Goal: Task Accomplishment & Management: Use online tool/utility

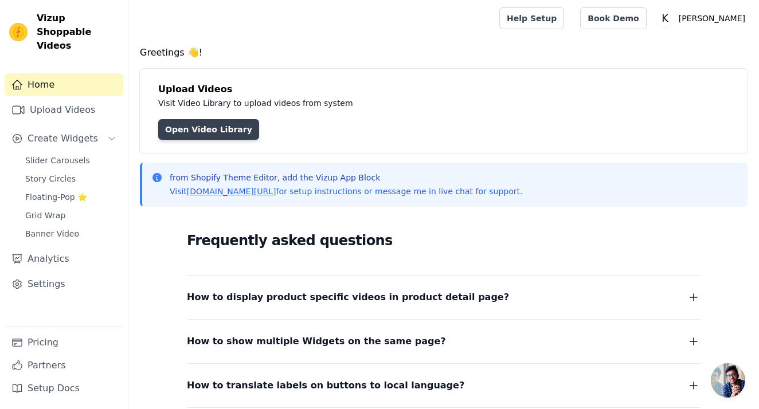
click at [213, 127] on link "Open Video Library" at bounding box center [208, 129] width 101 height 21
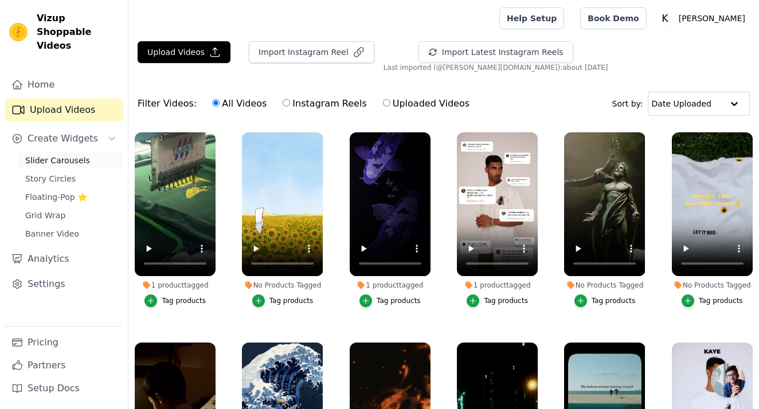
click at [83, 155] on span "Slider Carousels" at bounding box center [57, 160] width 65 height 11
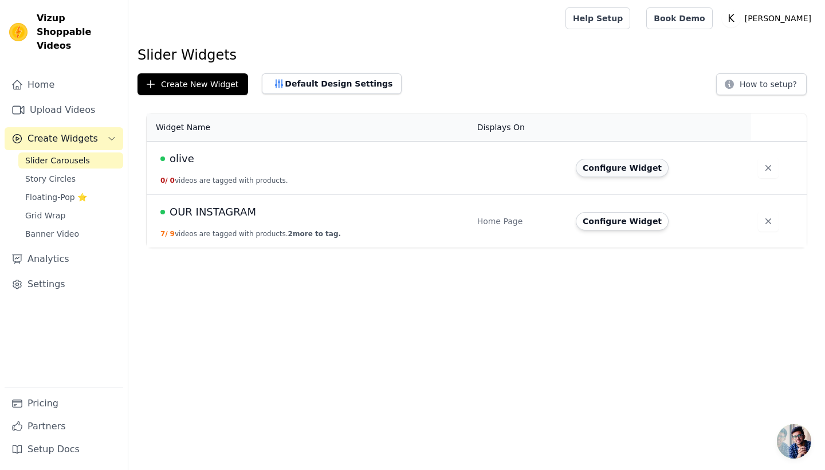
click at [630, 174] on button "Configure Widget" at bounding box center [622, 168] width 93 height 18
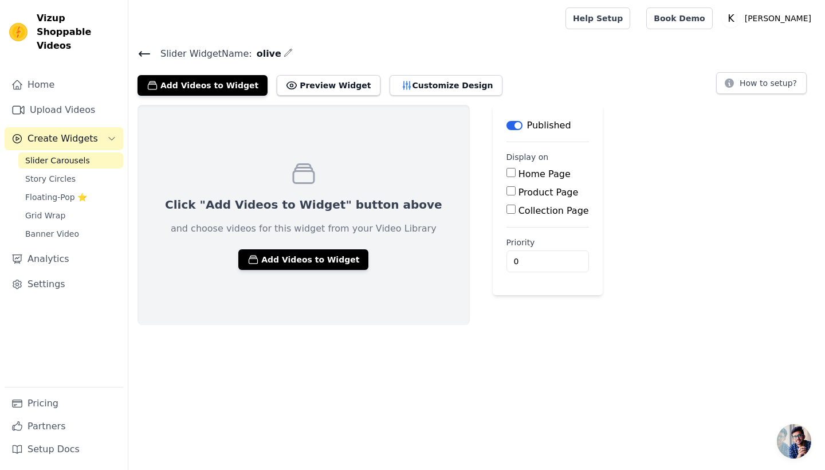
click at [507, 172] on div "Home Page" at bounding box center [548, 174] width 83 height 14
click at [507, 174] on input "Home Page" at bounding box center [511, 172] width 9 height 9
checkbox input "true"
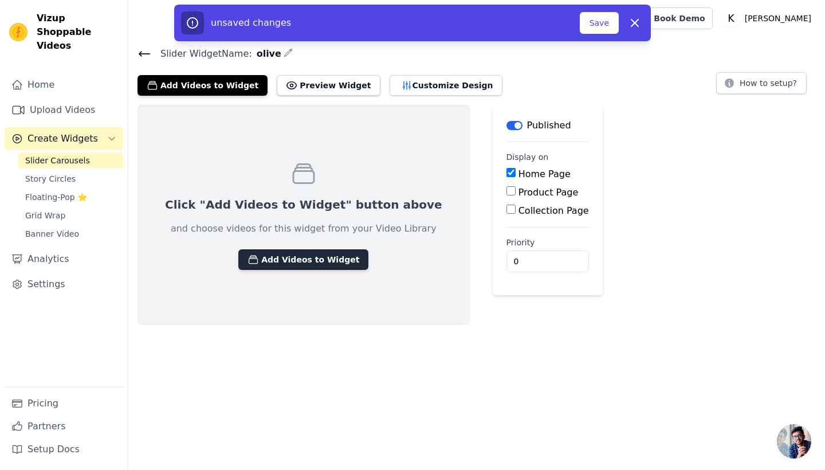
click at [303, 256] on button "Add Videos to Widget" at bounding box center [303, 259] width 130 height 21
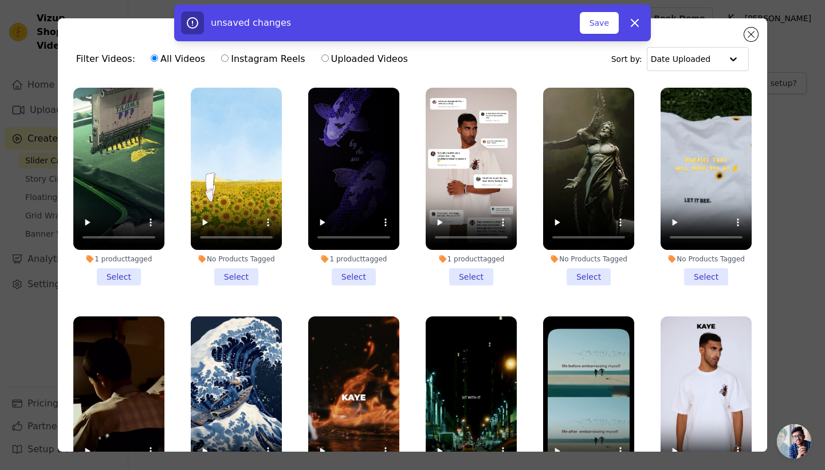
click at [131, 276] on li "1 product tagged Select" at bounding box center [118, 187] width 91 height 198
click at [0, 0] on input "1 product tagged Select" at bounding box center [0, 0] width 0 height 0
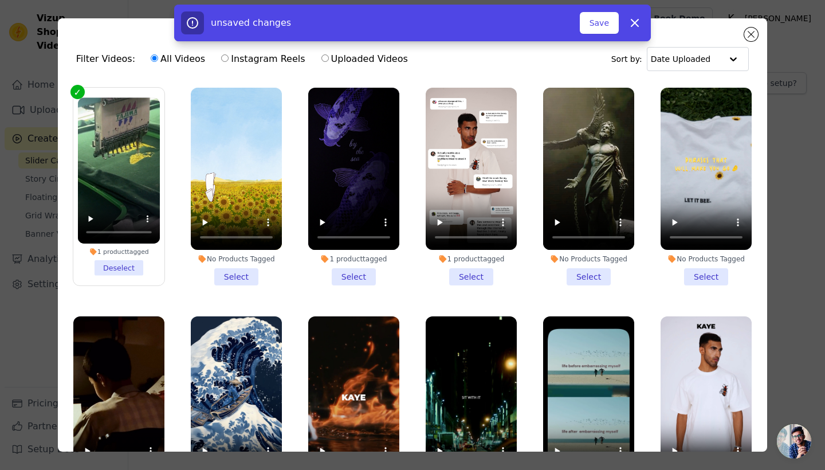
click at [237, 277] on li "No Products Tagged Select" at bounding box center [236, 187] width 91 height 198
click at [0, 0] on input "No Products Tagged Select" at bounding box center [0, 0] width 0 height 0
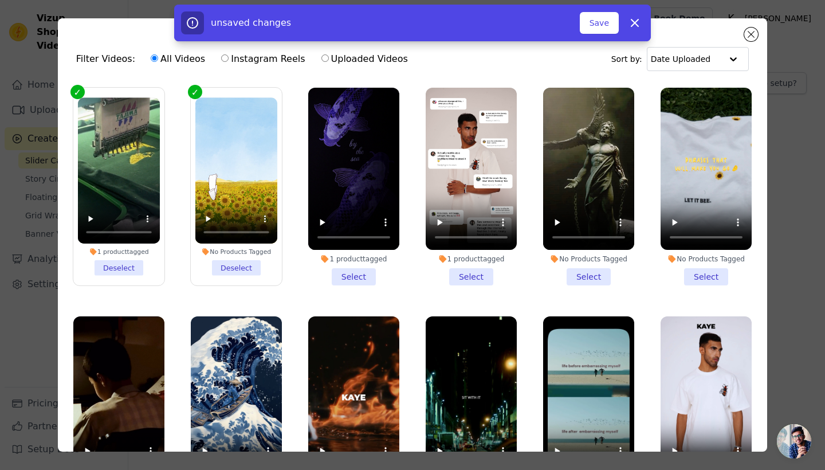
click at [367, 261] on div "1 product tagged" at bounding box center [353, 258] width 91 height 9
click at [0, 0] on input "1 product tagged Select" at bounding box center [0, 0] width 0 height 0
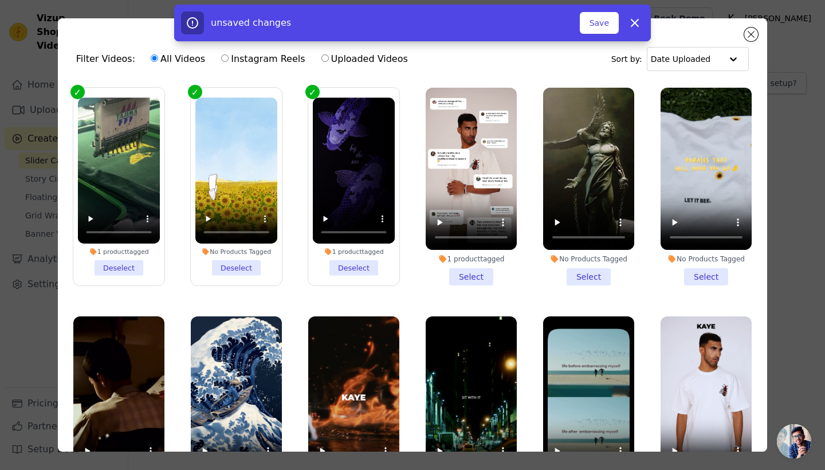
click at [472, 257] on div "1 product tagged" at bounding box center [471, 258] width 91 height 9
click at [0, 0] on input "1 product tagged Select" at bounding box center [0, 0] width 0 height 0
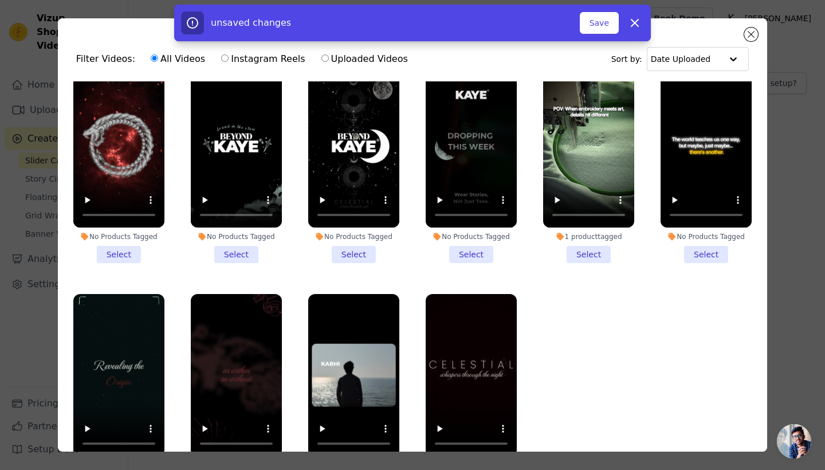
scroll to position [707, 0]
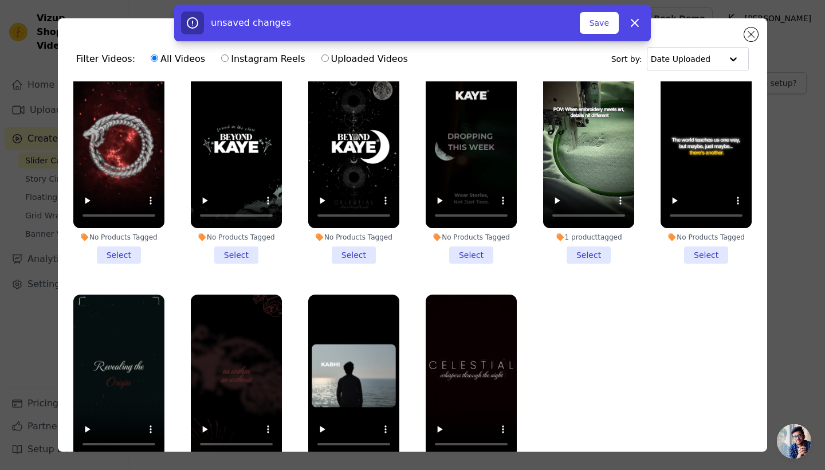
click at [595, 242] on li "1 product tagged Select" at bounding box center [588, 165] width 91 height 198
click at [0, 0] on input "1 product tagged Select" at bounding box center [0, 0] width 0 height 0
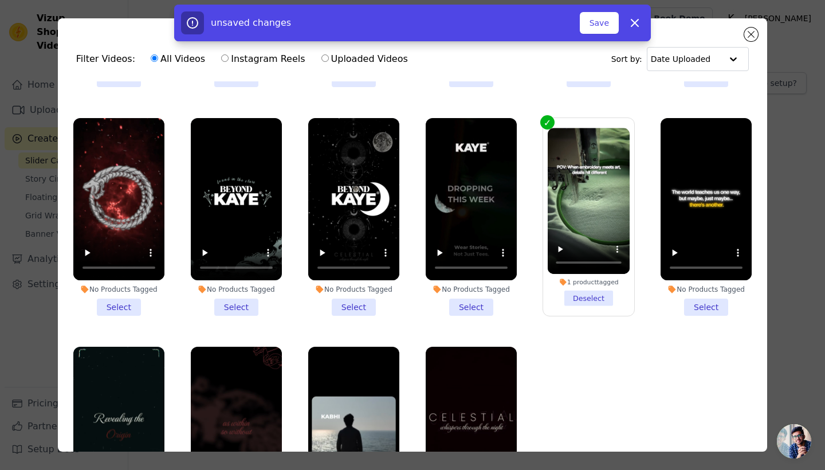
scroll to position [622, 0]
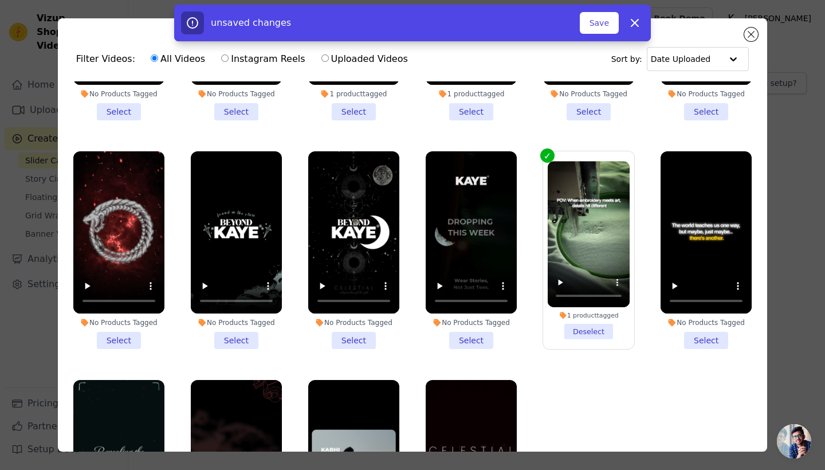
click at [351, 331] on li "No Products Tagged Select" at bounding box center [353, 250] width 91 height 198
click at [0, 0] on input "No Products Tagged Select" at bounding box center [0, 0] width 0 height 0
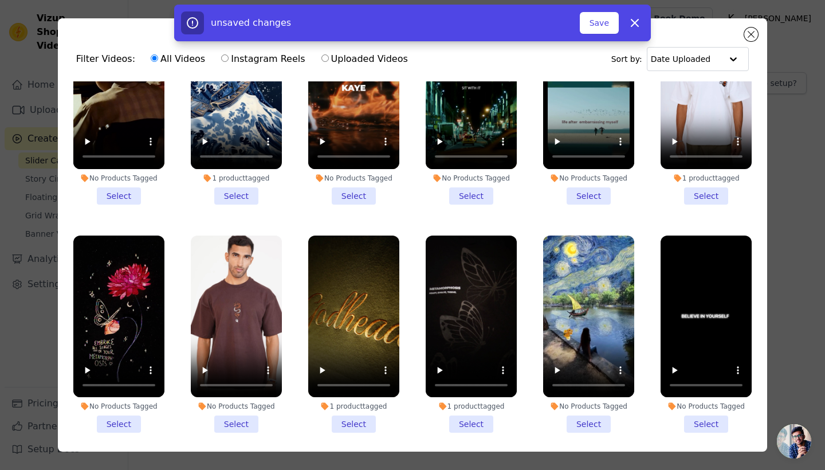
scroll to position [320, 0]
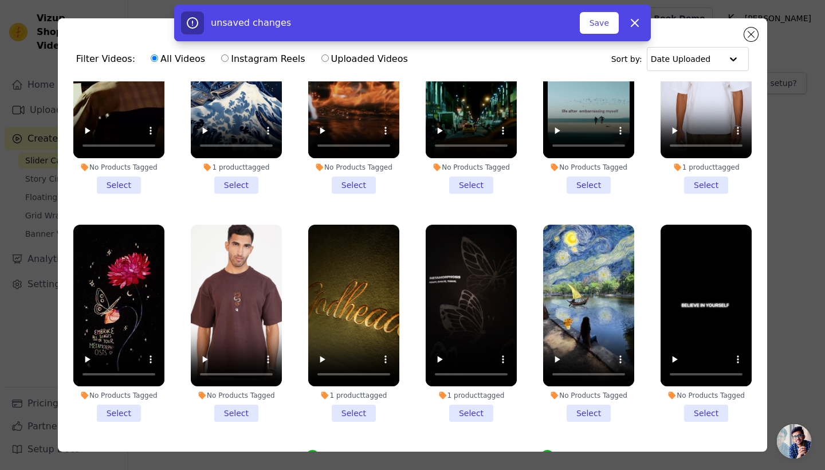
click at [365, 376] on video at bounding box center [353, 306] width 91 height 162
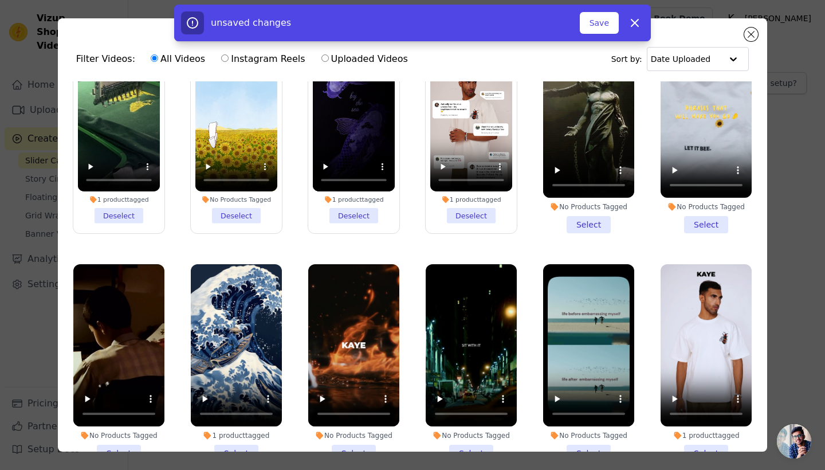
scroll to position [124, 0]
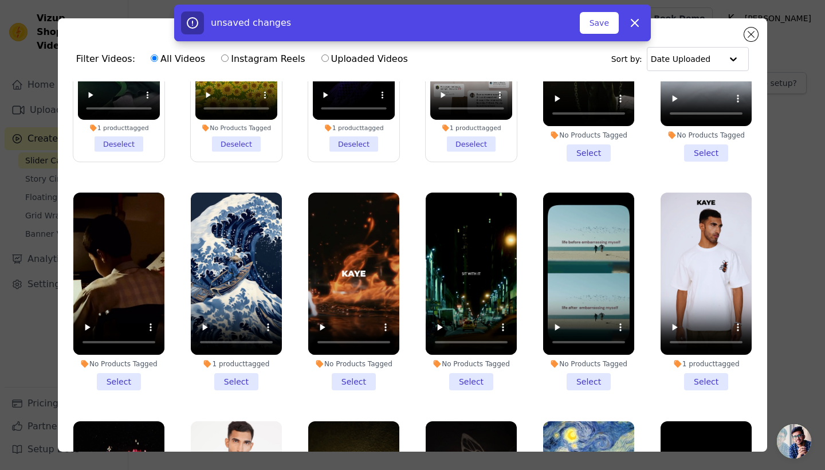
click at [237, 372] on li "1 product tagged Select" at bounding box center [236, 292] width 91 height 198
click at [0, 0] on input "1 product tagged Select" at bounding box center [0, 0] width 0 height 0
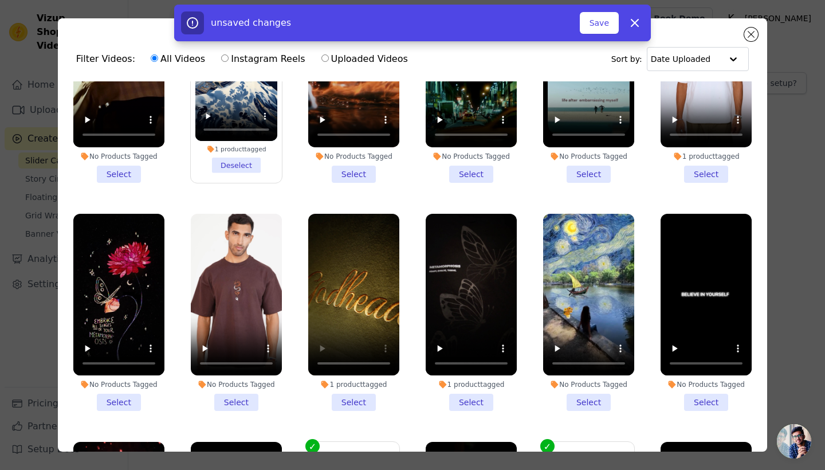
scroll to position [378, 0]
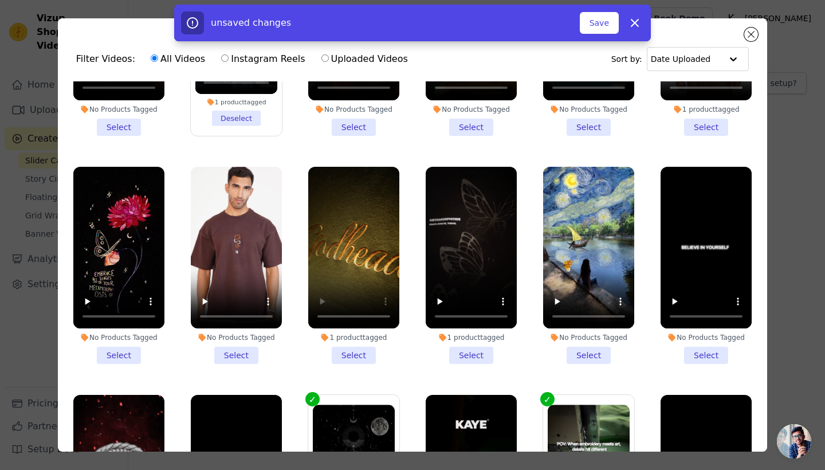
click at [356, 352] on li "1 product tagged Select" at bounding box center [353, 266] width 91 height 198
click at [0, 0] on input "1 product tagged Select" at bounding box center [0, 0] width 0 height 0
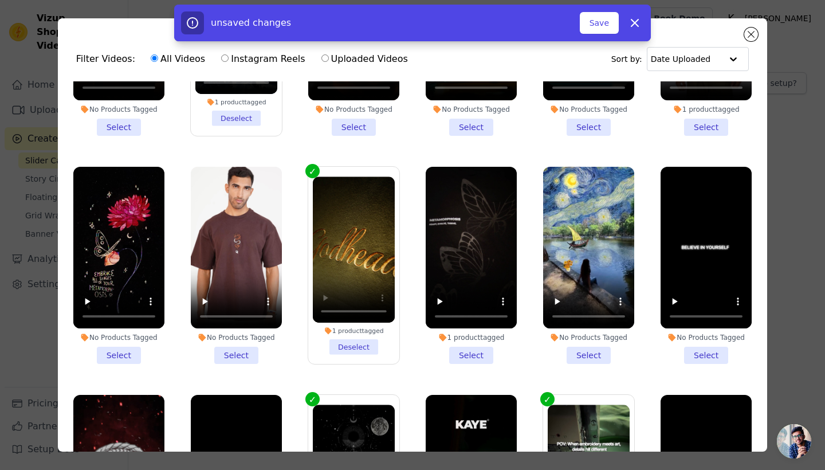
click at [237, 354] on li "No Products Tagged Select" at bounding box center [236, 266] width 91 height 198
click at [0, 0] on input "No Products Tagged Select" at bounding box center [0, 0] width 0 height 0
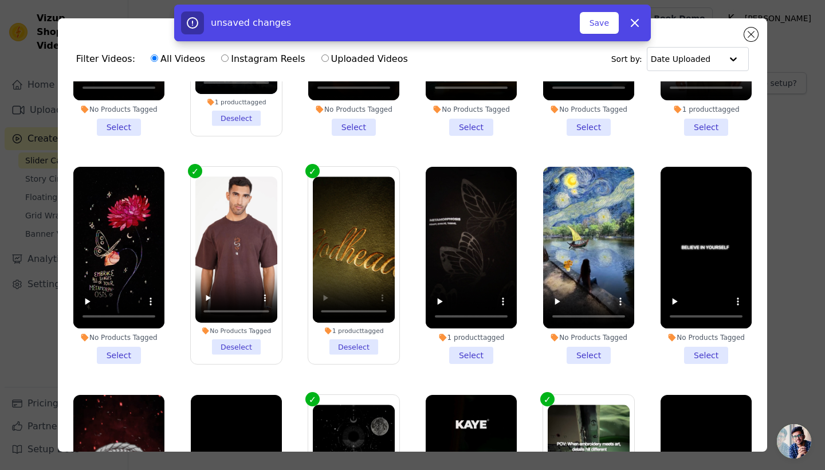
click at [232, 345] on li "No Products Tagged Deselect" at bounding box center [236, 265] width 82 height 178
click at [0, 0] on input "No Products Tagged Deselect" at bounding box center [0, 0] width 0 height 0
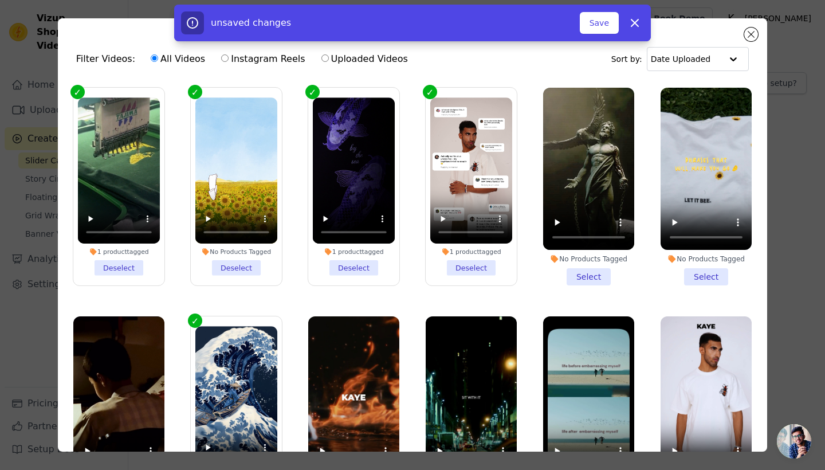
scroll to position [0, 0]
click at [598, 22] on button "Save" at bounding box center [599, 23] width 39 height 22
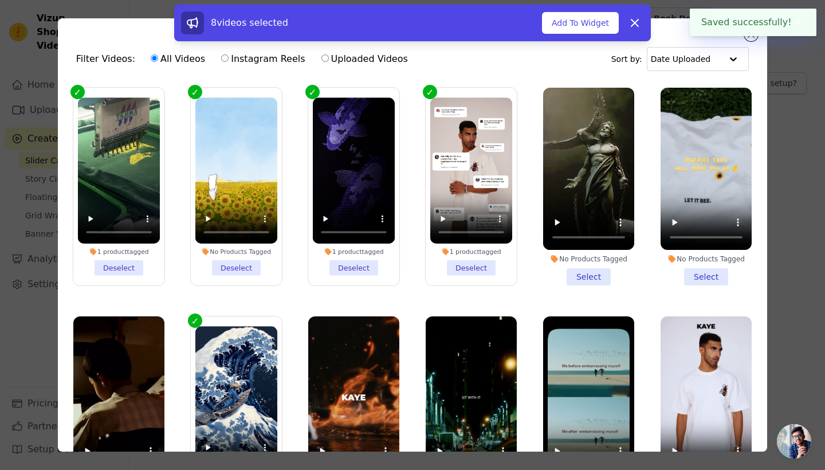
click at [752, 39] on div "8 videos selected Add To Widget Dismiss" at bounding box center [412, 25] width 825 height 41
click at [753, 40] on div "8 videos selected Add To Widget Dismiss" at bounding box center [412, 25] width 825 height 41
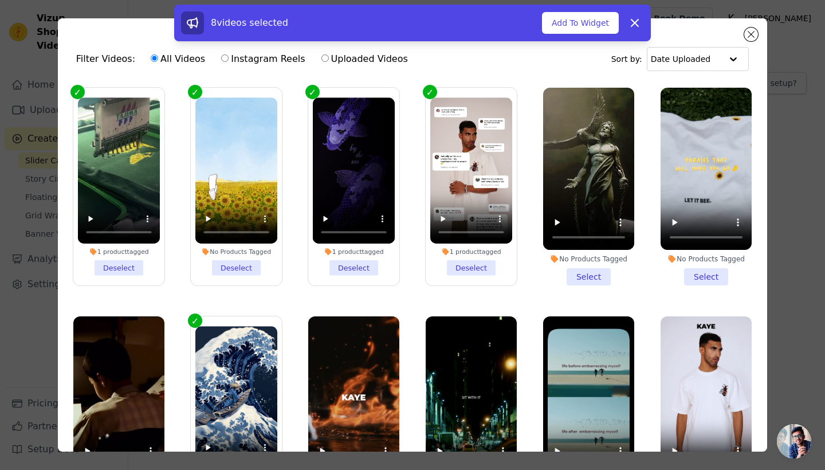
click at [749, 39] on div "8 videos selected Add To Widget Dismiss" at bounding box center [412, 25] width 825 height 41
click at [592, 25] on button "Add To Widget" at bounding box center [580, 23] width 77 height 22
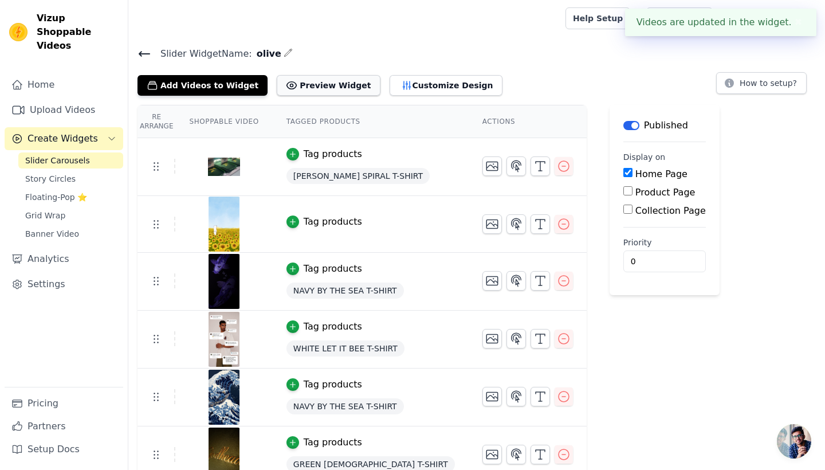
click at [325, 88] on button "Preview Widget" at bounding box center [328, 85] width 103 height 21
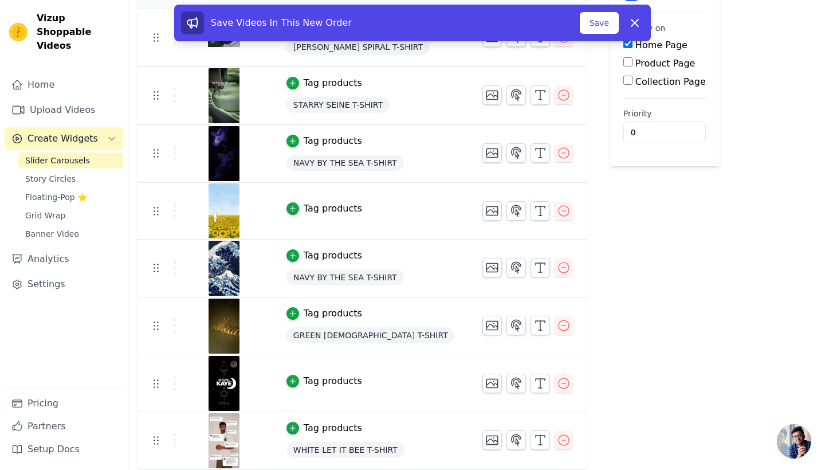
scroll to position [128, 0]
drag, startPoint x: 168, startPoint y: 449, endPoint x: 176, endPoint y: 332, distance: 117.7
click at [176, 332] on tbody "Tag products [PERSON_NAME] SPIRAL T-SHIRT Tag products STARRY SEINE T-SHIRT Tag…" at bounding box center [362, 240] width 449 height 461
click at [610, 343] on div "Label Published Display on Home Page Product Page Collection Page Priority 0" at bounding box center [665, 224] width 110 height 494
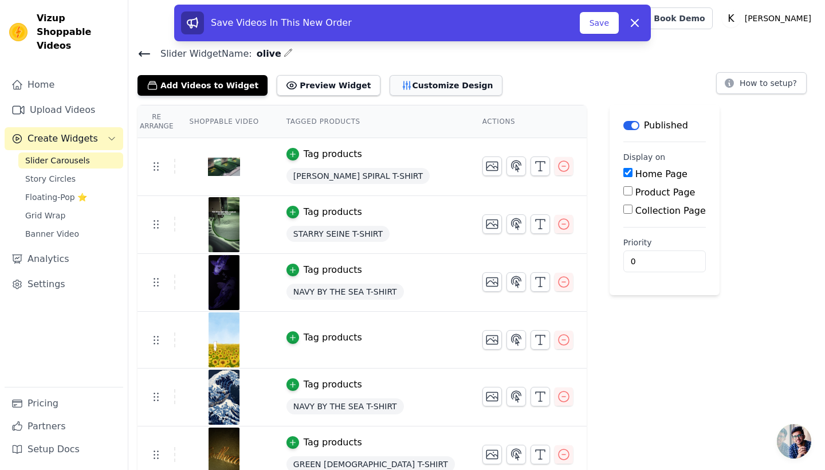
scroll to position [0, 0]
click at [430, 88] on button "Customize Design" at bounding box center [446, 85] width 113 height 21
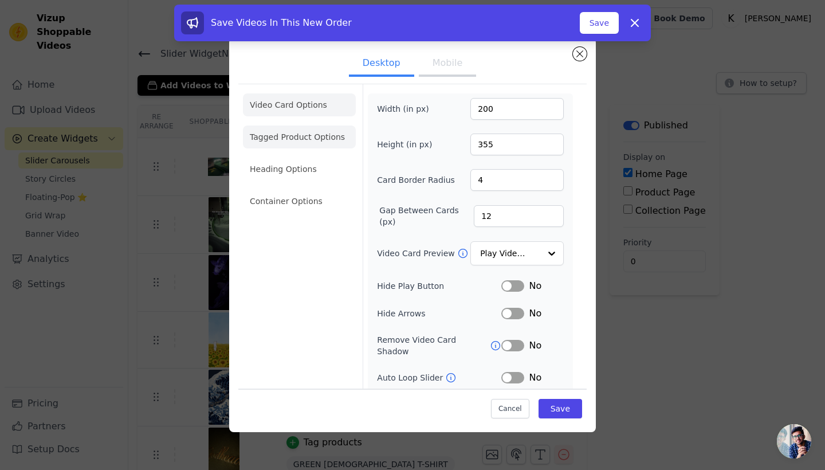
click at [331, 143] on li "Tagged Product Options" at bounding box center [299, 136] width 113 height 23
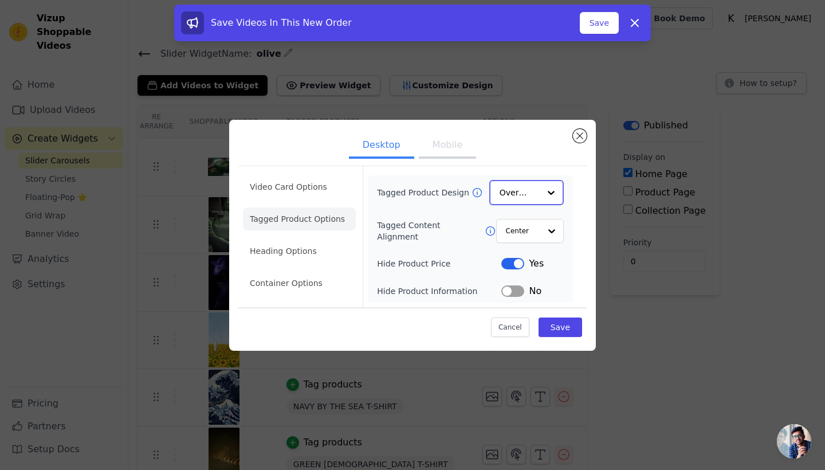
click at [532, 193] on input "Tagged Product Design" at bounding box center [520, 192] width 40 height 23
click at [533, 268] on div "Minimalist" at bounding box center [526, 268] width 74 height 24
click at [530, 227] on input "Tagged Content Alignment" at bounding box center [522, 230] width 34 height 23
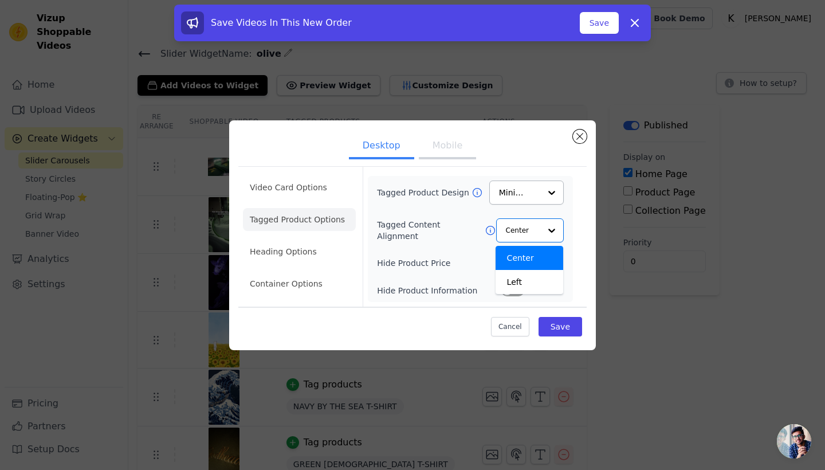
click at [574, 236] on form "Tagged Product Design Minimalist Tagged Content Alignment Center Left Option Ce…" at bounding box center [470, 237] width 215 height 140
click at [456, 150] on button "Mobile" at bounding box center [447, 146] width 57 height 25
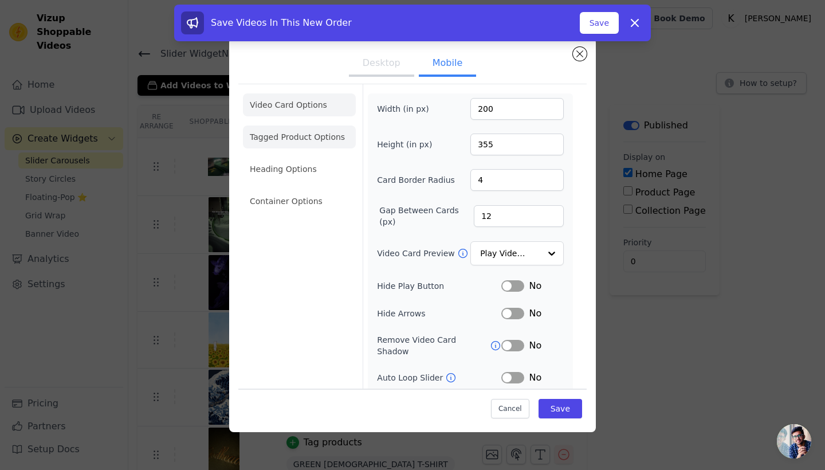
click at [324, 138] on li "Tagged Product Options" at bounding box center [299, 136] width 113 height 23
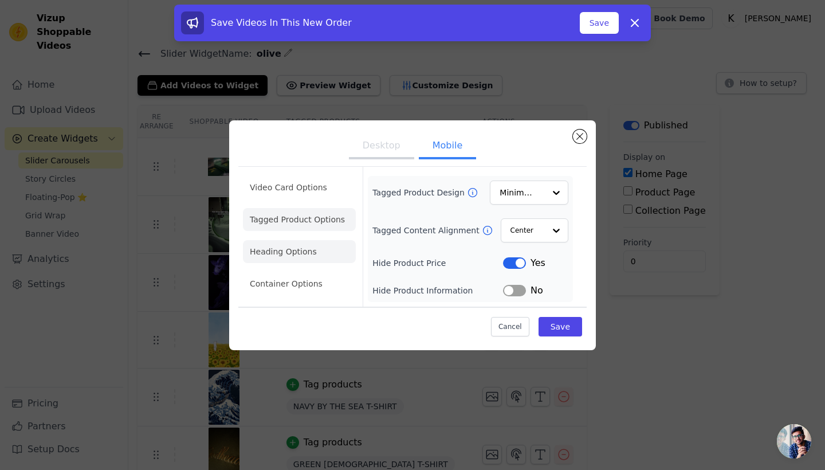
click at [325, 256] on li "Heading Options" at bounding box center [299, 251] width 113 height 23
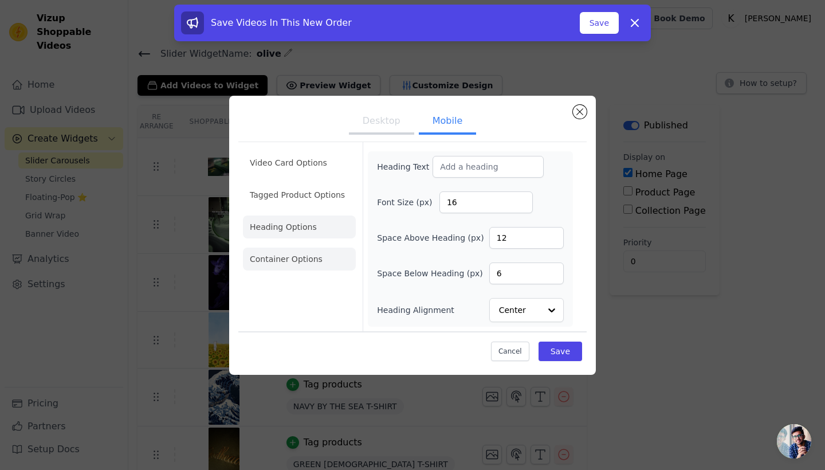
click at [303, 261] on li "Container Options" at bounding box center [299, 259] width 113 height 23
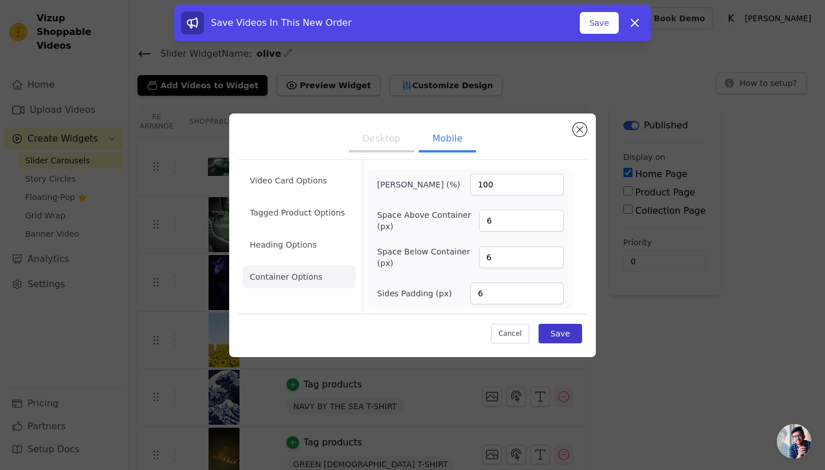
click at [560, 328] on button "Save" at bounding box center [561, 333] width 44 height 19
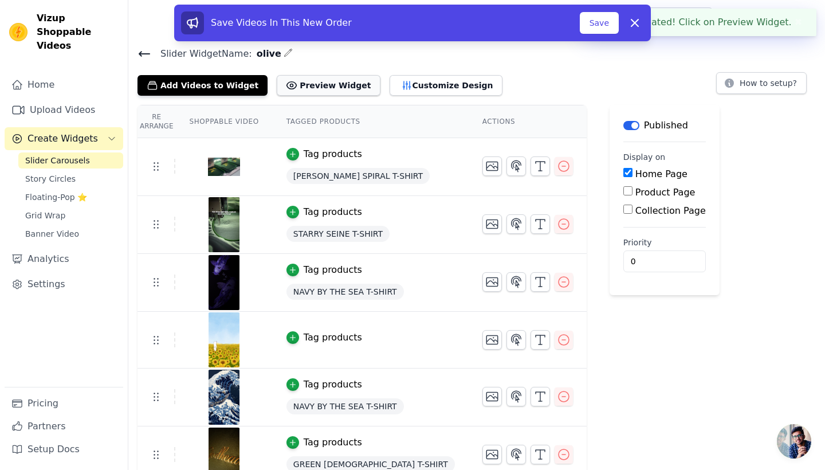
click at [325, 75] on button "Preview Widget" at bounding box center [328, 85] width 103 height 21
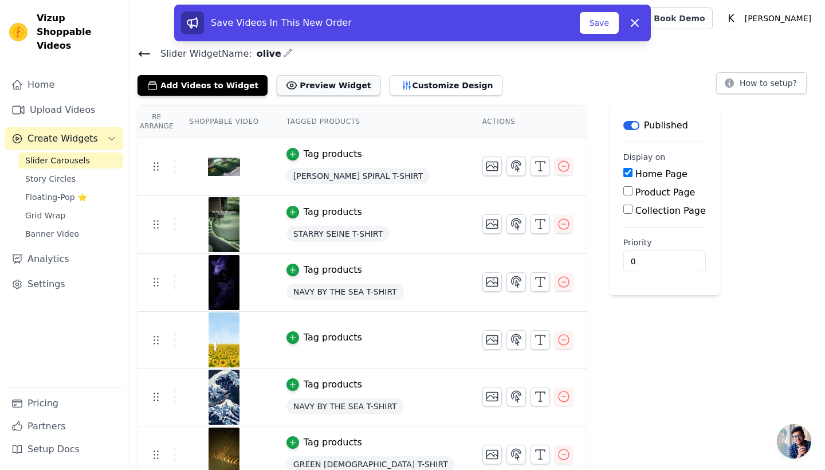
click at [327, 87] on button "Preview Widget" at bounding box center [328, 85] width 103 height 21
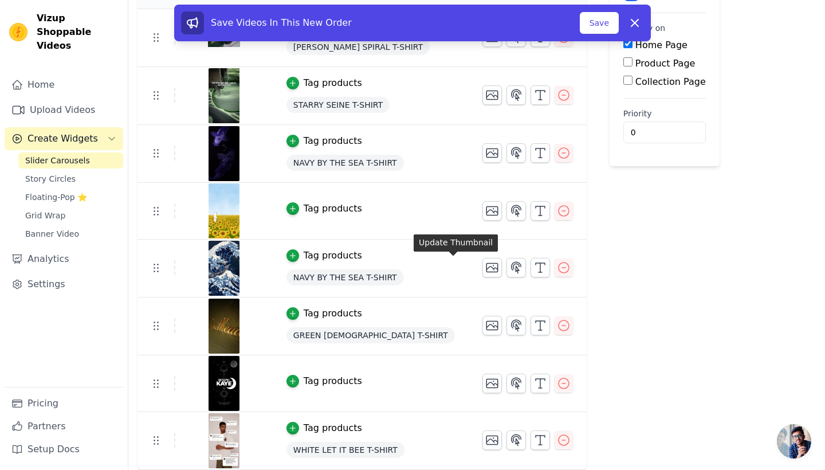
scroll to position [128, 0]
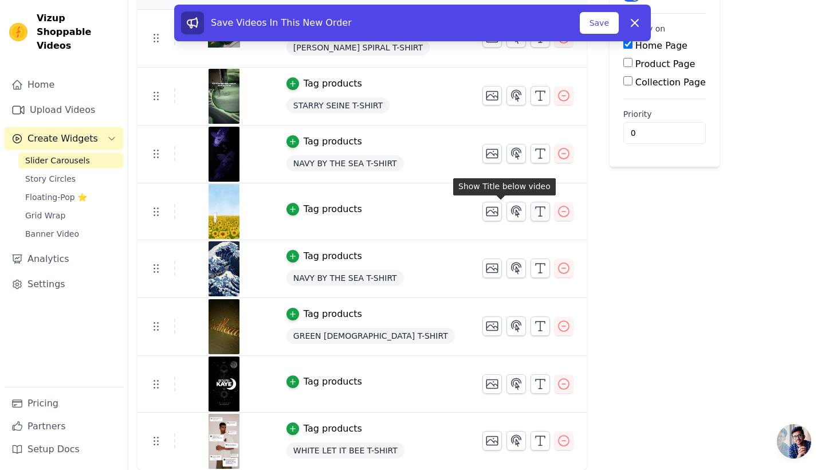
click at [533, 215] on icon "button" at bounding box center [540, 212] width 14 height 14
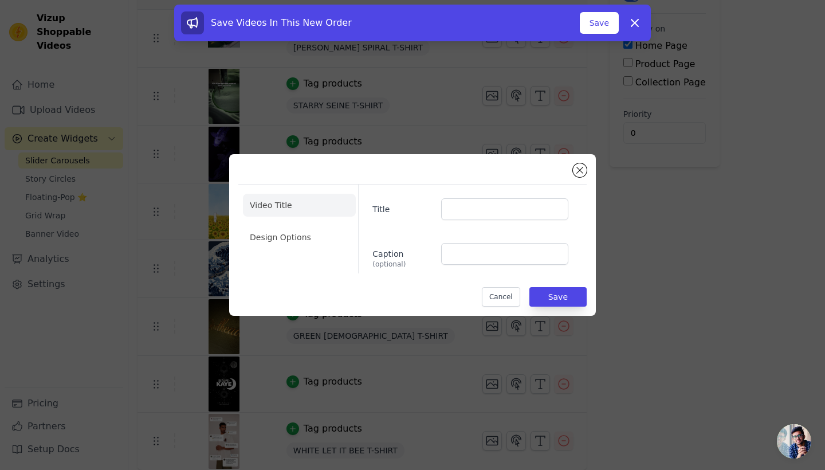
scroll to position [0, 0]
click at [580, 172] on button "Close modal" at bounding box center [580, 170] width 14 height 14
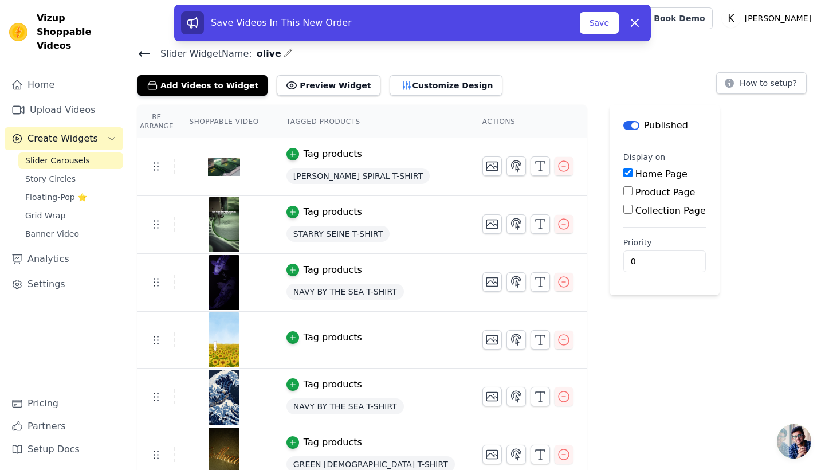
scroll to position [128, 0]
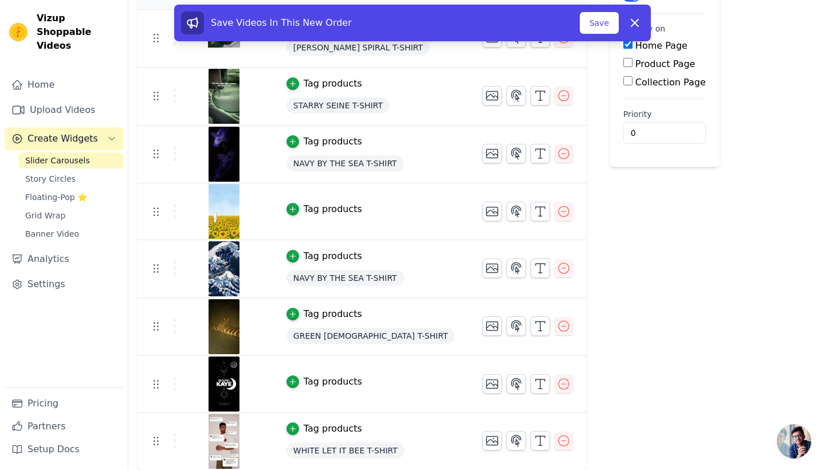
click at [308, 210] on div "Tag products" at bounding box center [333, 209] width 58 height 14
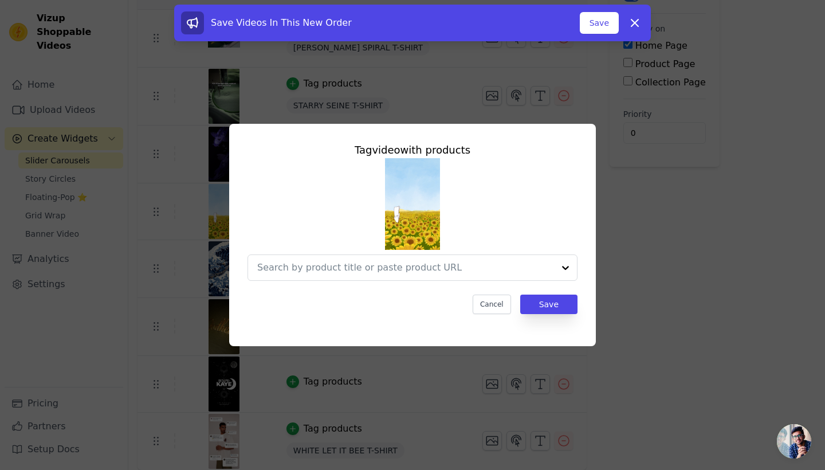
scroll to position [0, 0]
click at [373, 270] on input "text" at bounding box center [405, 268] width 297 height 14
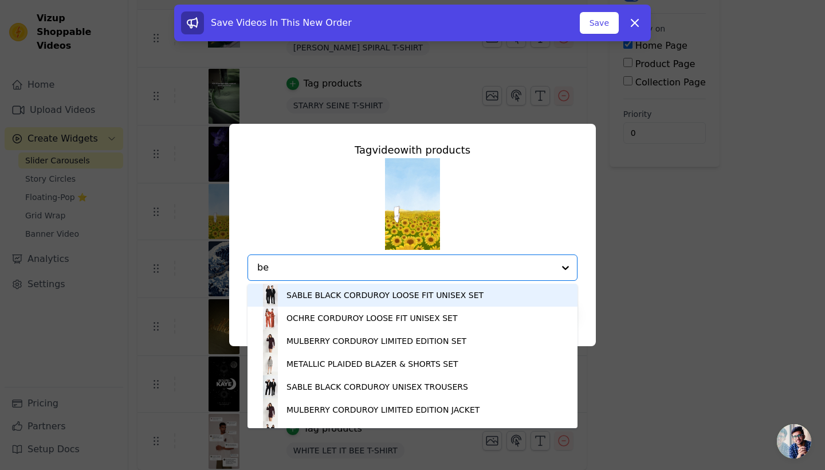
type input "bee"
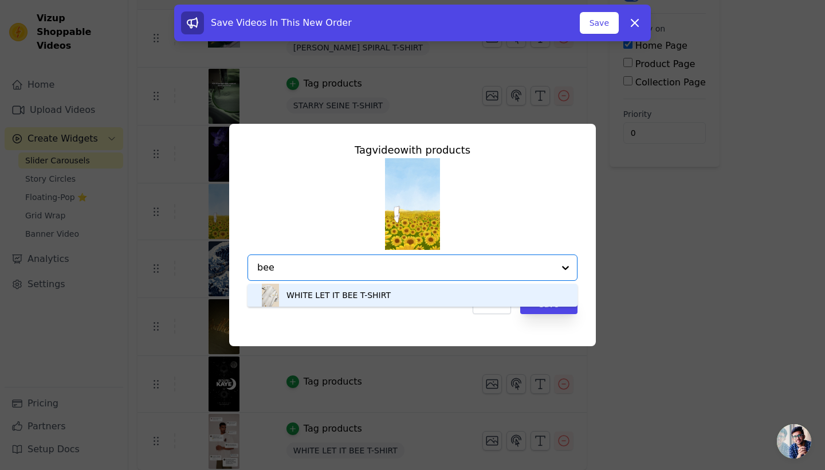
click at [343, 301] on div "WHITE LET IT BEE T-SHIRT" at bounding box center [338, 294] width 104 height 11
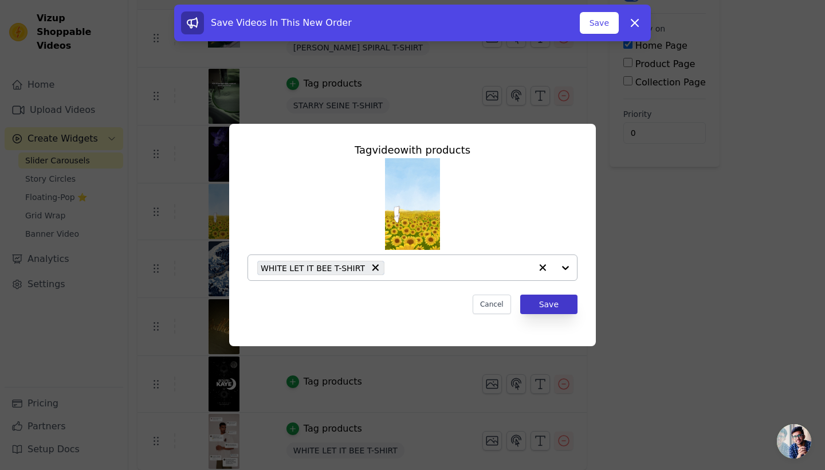
click at [562, 305] on button "Save" at bounding box center [548, 304] width 57 height 19
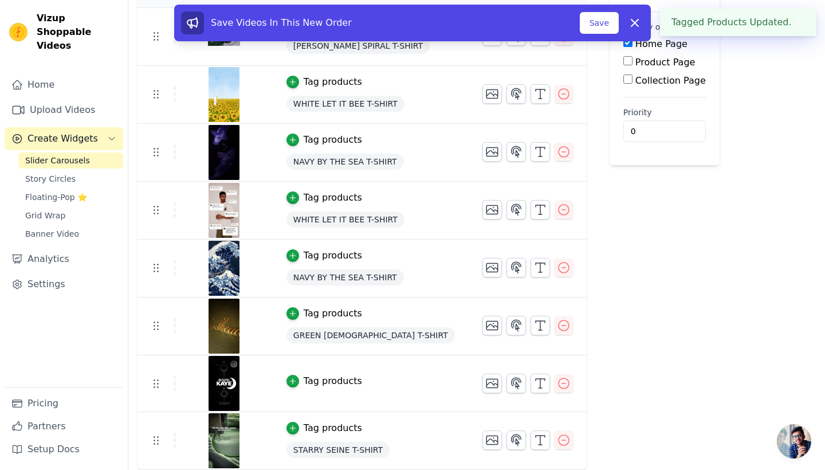
scroll to position [129, 0]
click at [328, 383] on div "Tag products" at bounding box center [333, 382] width 58 height 14
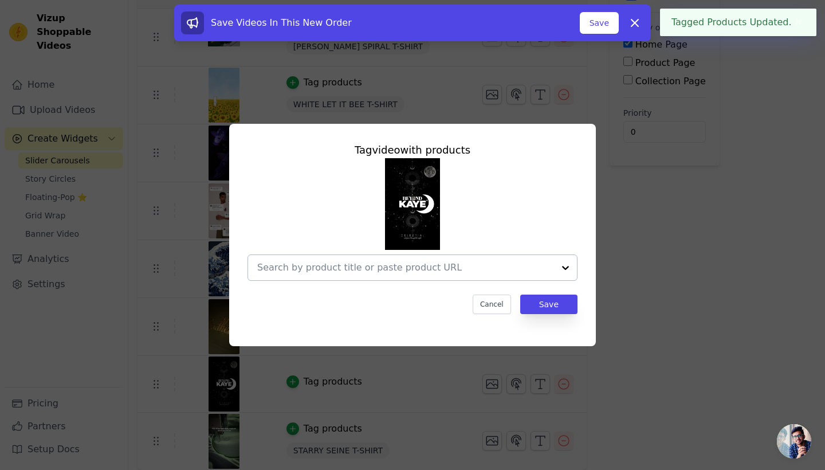
click at [382, 271] on input "text" at bounding box center [405, 268] width 297 height 14
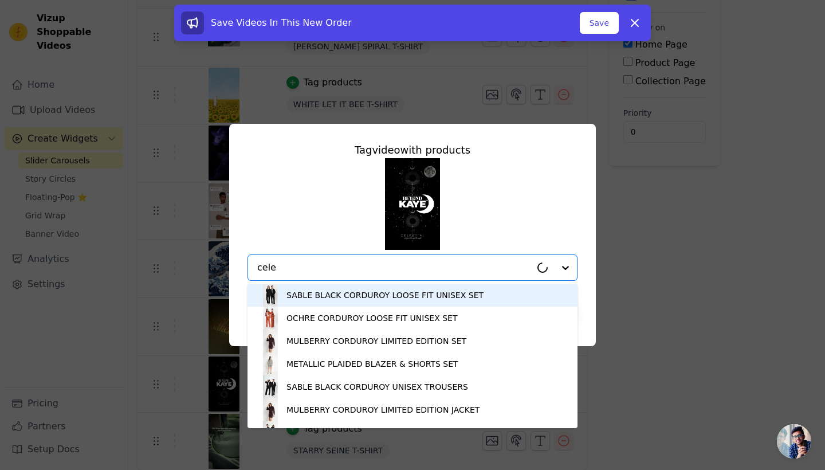
type input "celes"
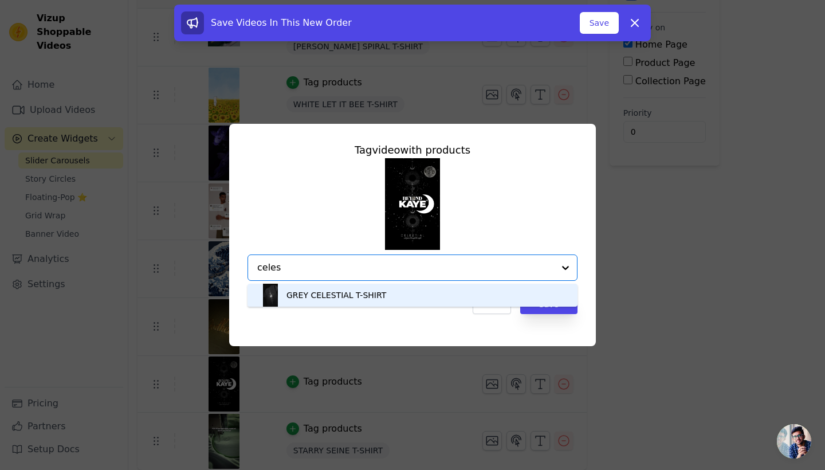
click at [384, 301] on div "GREY CELESTIAL T-SHIRT" at bounding box center [336, 294] width 100 height 11
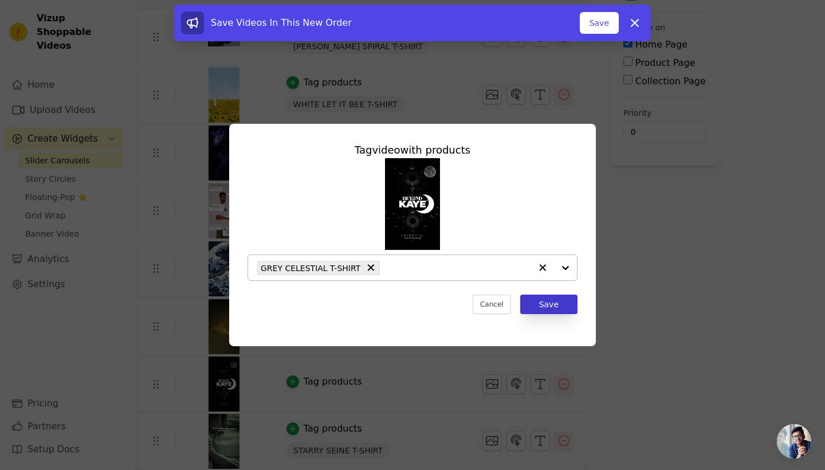
click at [552, 297] on button "Save" at bounding box center [548, 304] width 57 height 19
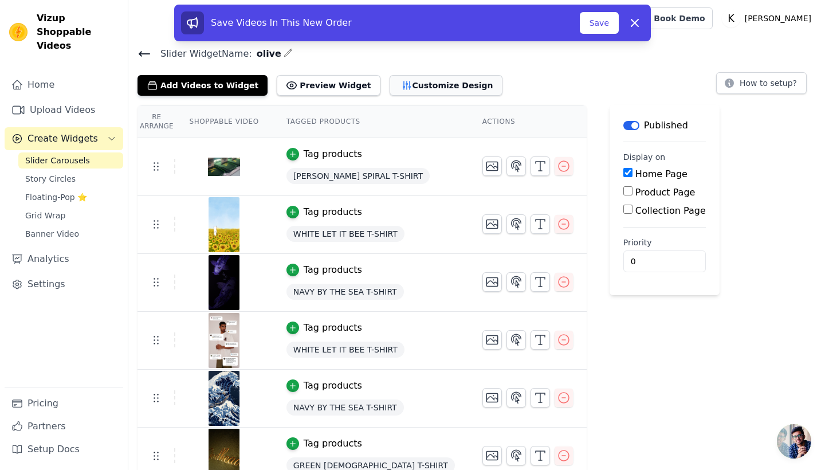
click at [401, 80] on button "Customize Design" at bounding box center [446, 85] width 113 height 21
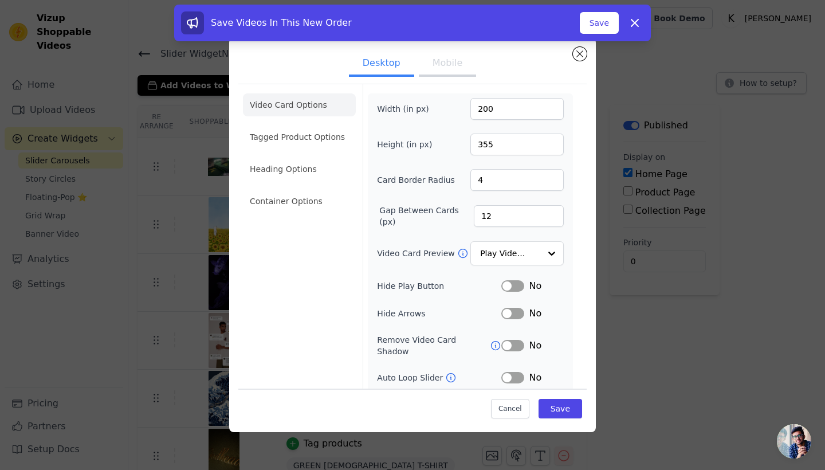
click at [320, 150] on ul "Video Card Options Tagged Product Options Heading Options Container Options" at bounding box center [299, 153] width 113 height 128
click at [329, 136] on li "Tagged Product Options" at bounding box center [299, 136] width 113 height 23
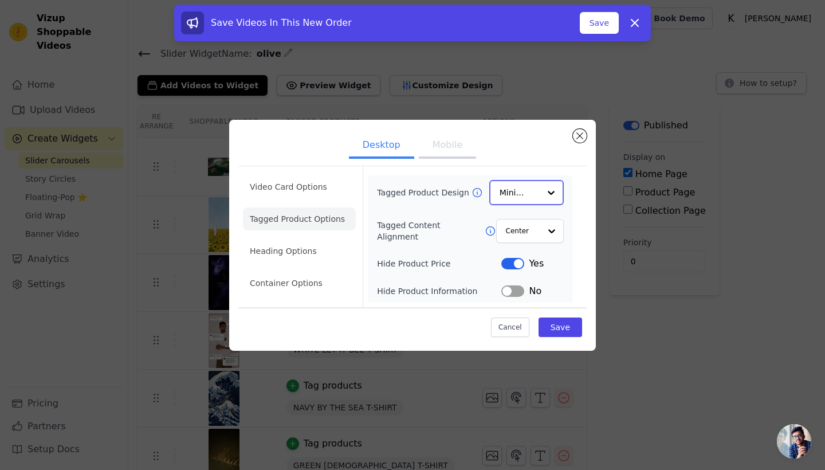
click at [511, 193] on input "Tagged Product Design" at bounding box center [520, 192] width 40 height 23
click at [533, 245] on div "Overlay" at bounding box center [526, 244] width 74 height 24
click at [568, 327] on button "Save" at bounding box center [561, 326] width 44 height 19
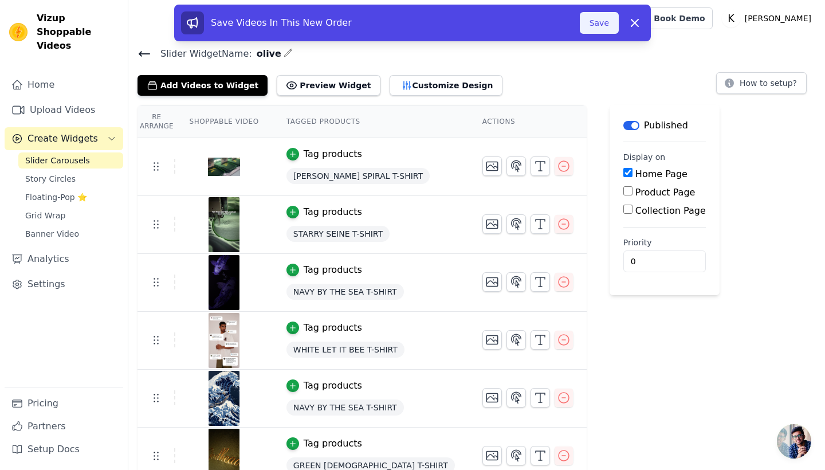
click at [594, 19] on button "Save" at bounding box center [599, 23] width 39 height 22
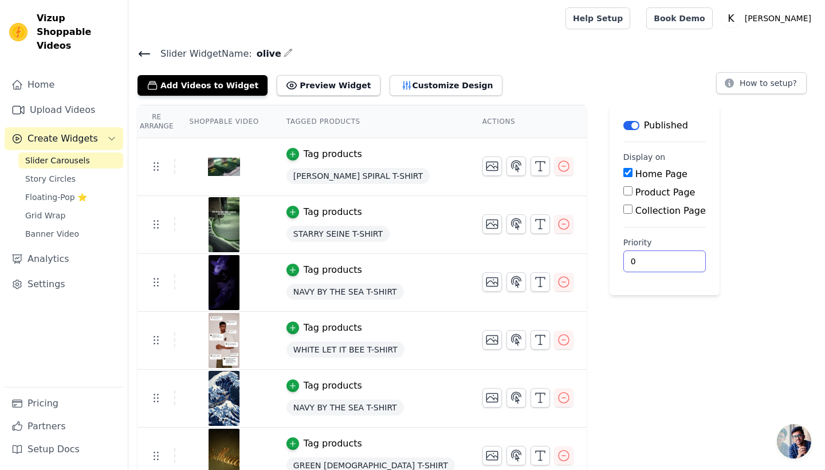
click at [623, 257] on input "0" at bounding box center [664, 261] width 83 height 22
click at [758, 325] on div "Re Arrange Shoppable Video Tagged Products Actions Tag products [PERSON_NAME] S…" at bounding box center [476, 353] width 697 height 496
click at [91, 100] on link "Upload Videos" at bounding box center [64, 110] width 119 height 23
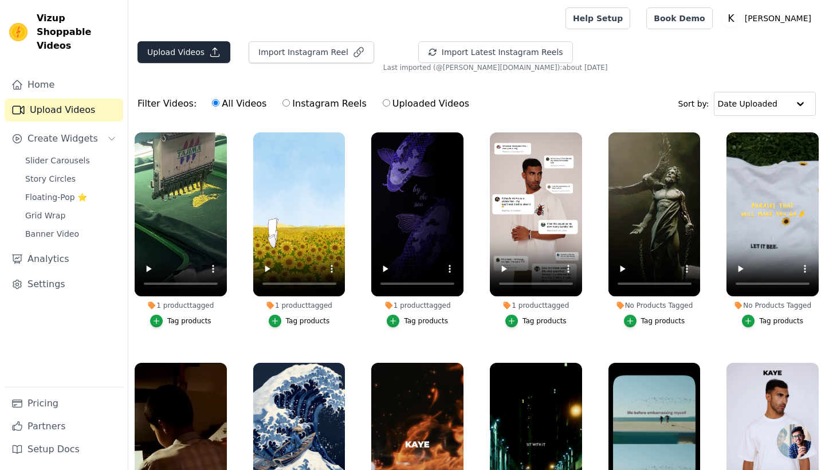
click at [174, 51] on button "Upload Videos" at bounding box center [184, 52] width 93 height 22
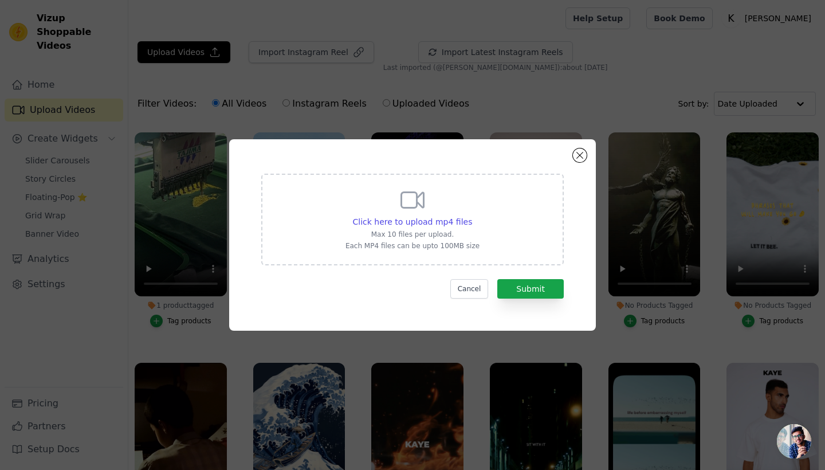
click at [411, 215] on div "Click here to upload mp4 files Max 10 files per upload. Each MP4 files can be u…" at bounding box center [413, 218] width 134 height 64
click at [472, 215] on input "Click here to upload mp4 files Max 10 files per upload. Each MP4 files can be u…" at bounding box center [472, 215] width 1 height 1
click at [585, 157] on button "Close modal" at bounding box center [580, 155] width 14 height 14
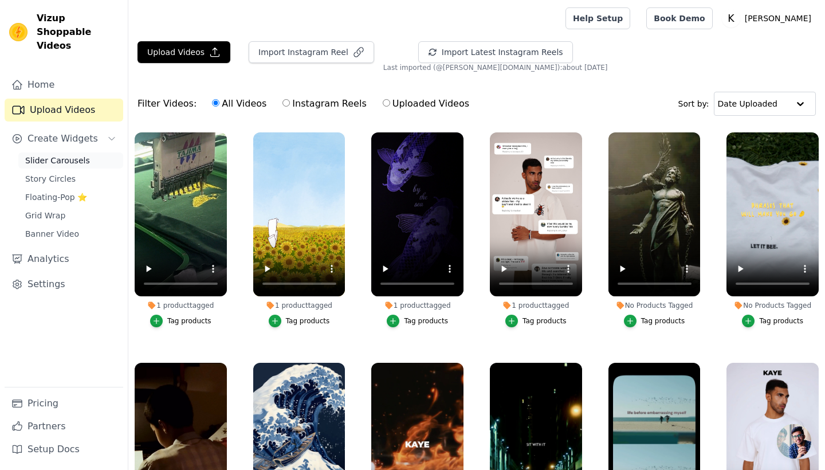
click at [60, 155] on span "Slider Carousels" at bounding box center [57, 160] width 65 height 11
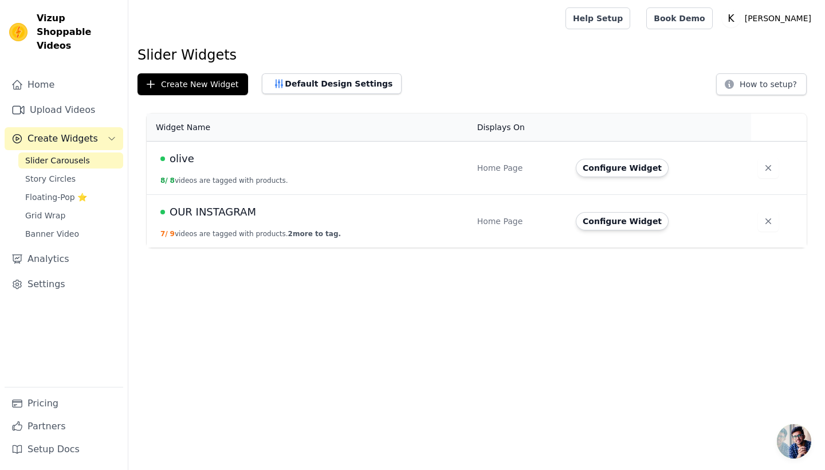
click at [184, 163] on span "olive" at bounding box center [182, 159] width 25 height 16
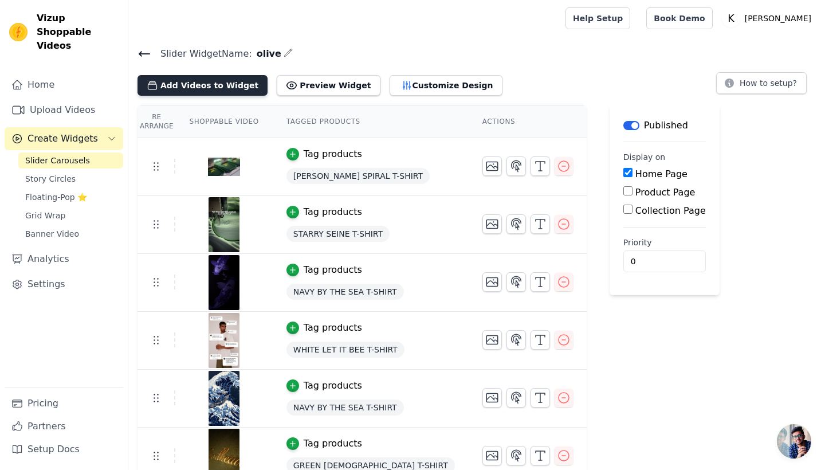
click at [187, 84] on button "Add Videos to Widget" at bounding box center [203, 85] width 130 height 21
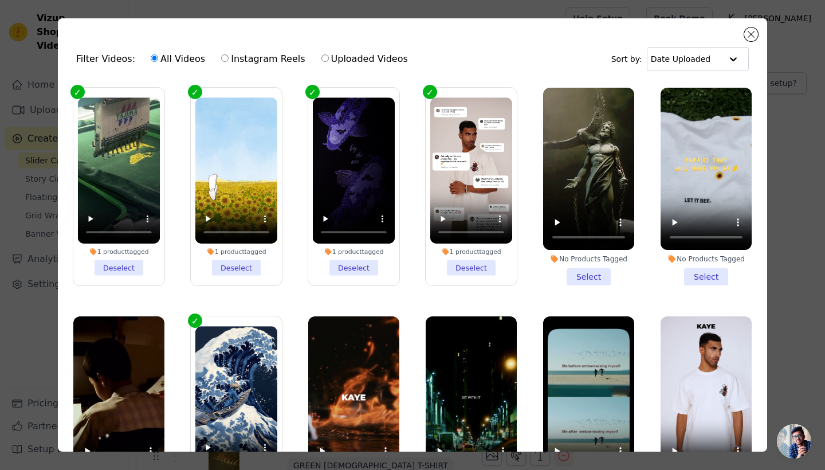
click at [252, 62] on label "Instagram Reels" at bounding box center [263, 59] width 85 height 15
click at [229, 62] on input "Instagram Reels" at bounding box center [224, 57] width 7 height 7
radio input "true"
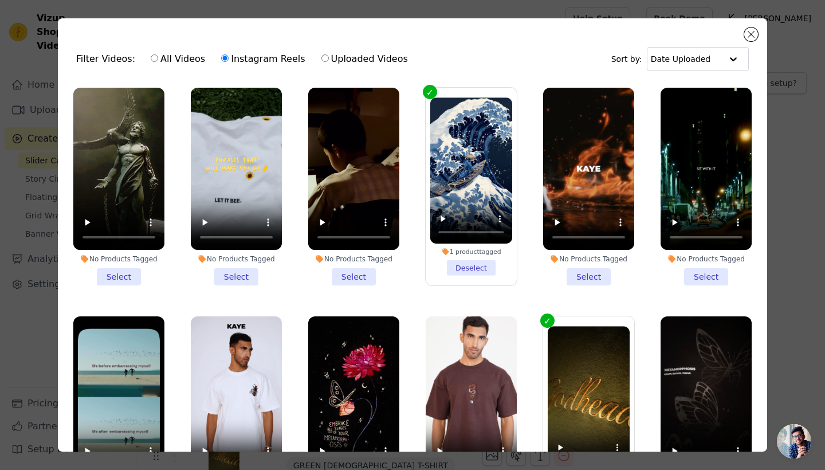
click at [348, 58] on label "Uploaded Videos" at bounding box center [365, 59] width 88 height 15
click at [329, 58] on input "Uploaded Videos" at bounding box center [324, 57] width 7 height 7
radio input "true"
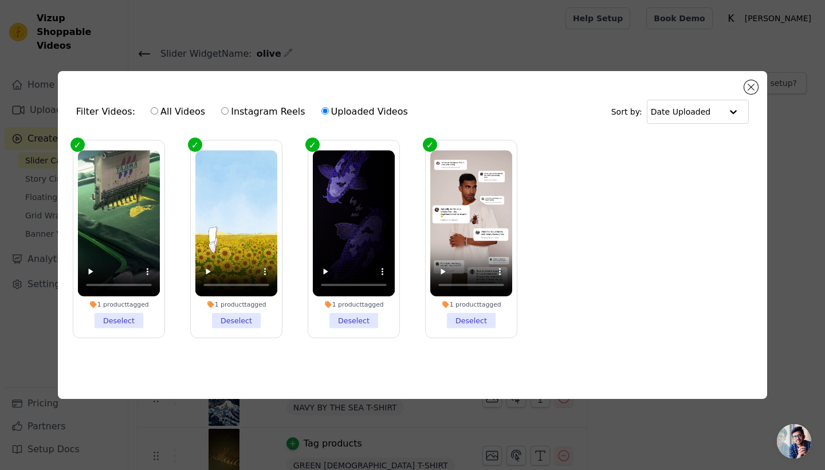
click at [229, 114] on label "Instagram Reels" at bounding box center [263, 111] width 85 height 15
click at [229, 114] on input "Instagram Reels" at bounding box center [224, 110] width 7 height 7
radio input "true"
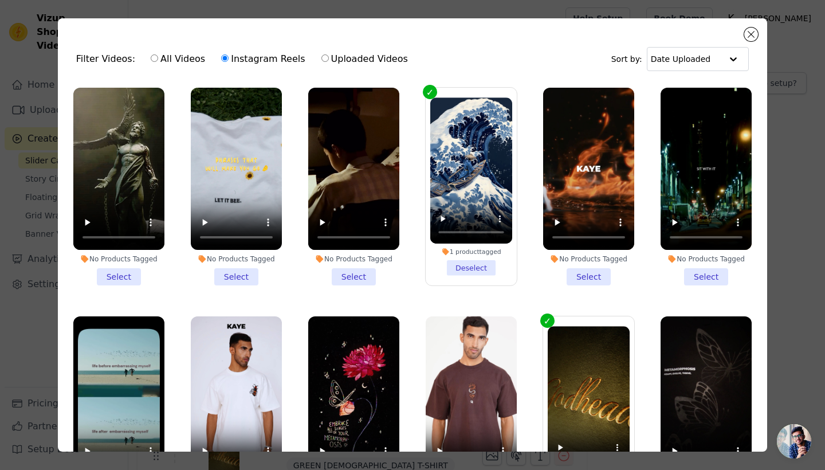
click at [221, 113] on video at bounding box center [236, 169] width 91 height 162
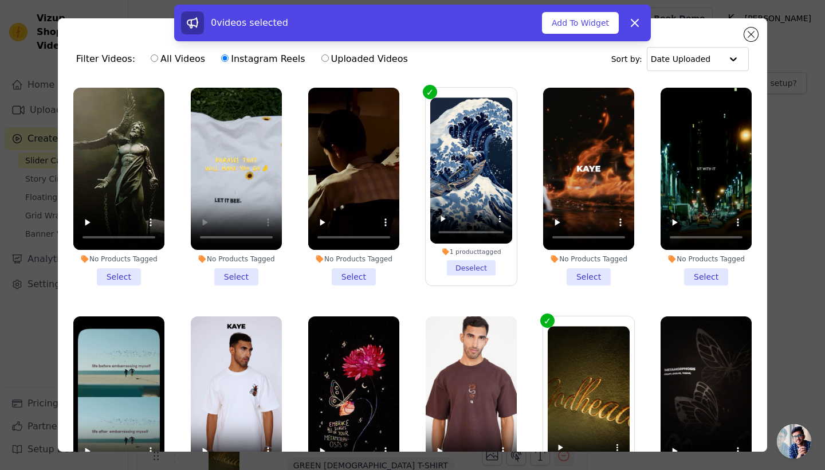
click at [757, 38] on div "0 videos selected Add To Widget Dismiss" at bounding box center [412, 25] width 825 height 41
click at [634, 26] on icon at bounding box center [635, 23] width 14 height 14
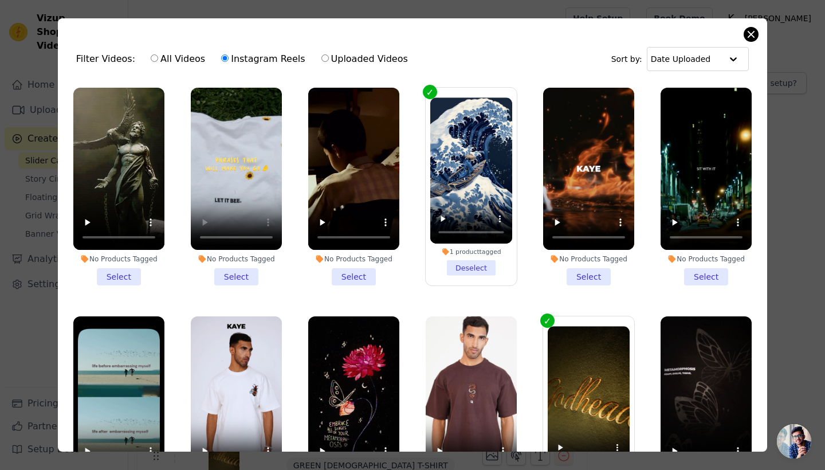
click at [752, 37] on button "Close modal" at bounding box center [751, 35] width 14 height 14
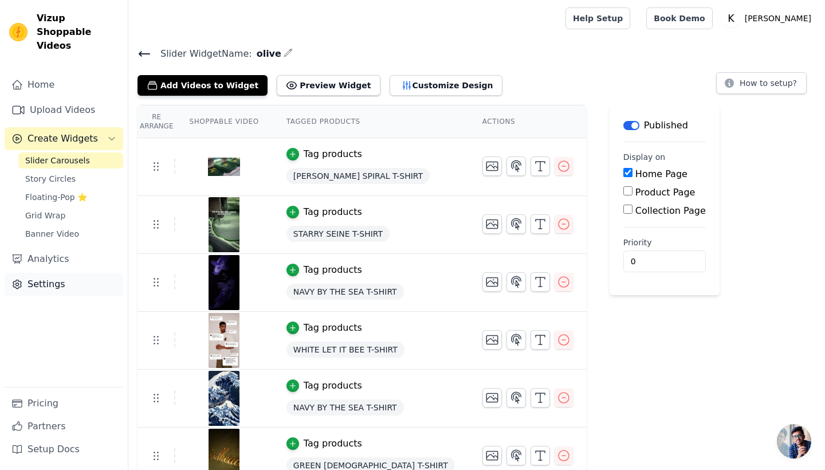
click at [43, 281] on link "Settings" at bounding box center [64, 284] width 119 height 23
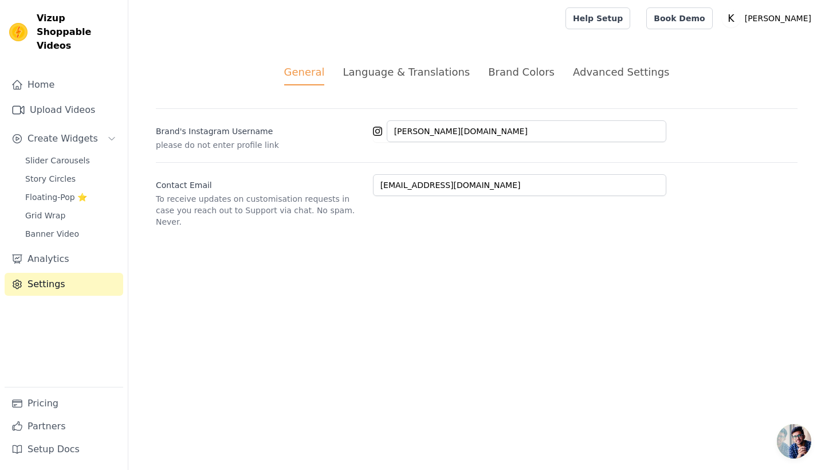
click at [527, 69] on div "Brand Colors" at bounding box center [521, 71] width 66 height 15
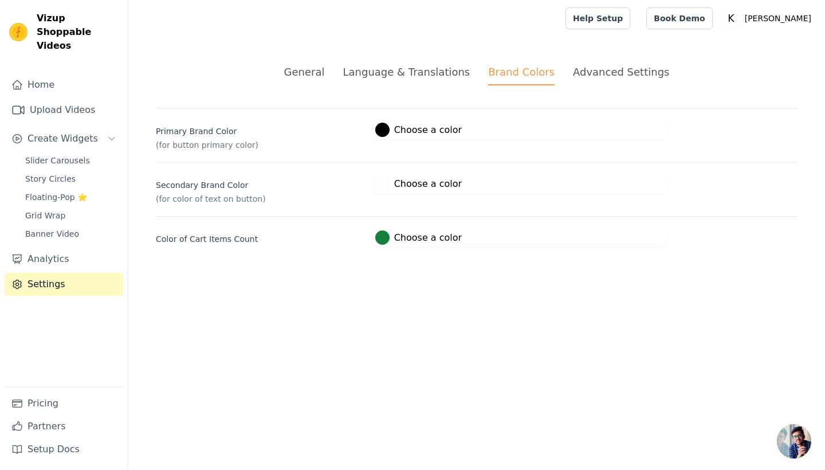
click at [625, 66] on div "Advanced Settings" at bounding box center [621, 71] width 96 height 15
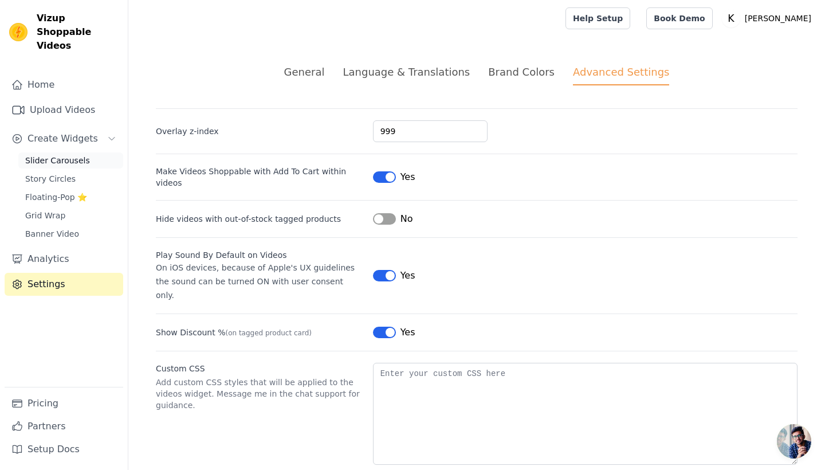
click at [78, 155] on span "Slider Carousels" at bounding box center [57, 160] width 65 height 11
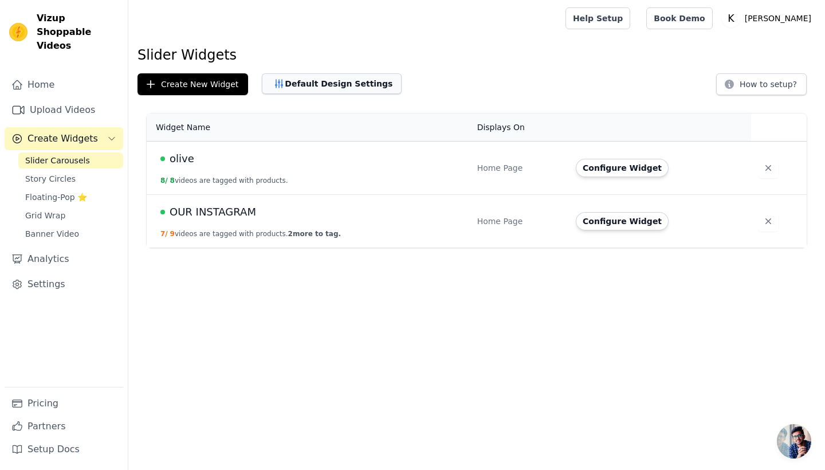
click at [335, 77] on button "Default Design Settings" at bounding box center [332, 83] width 140 height 21
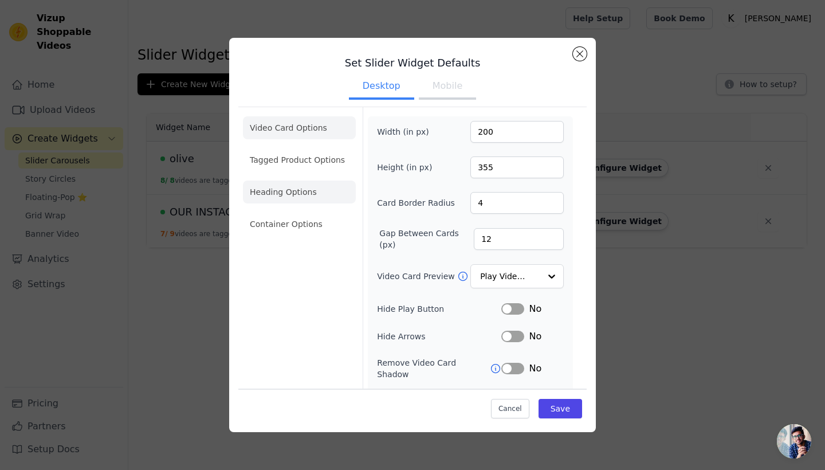
click at [293, 184] on li "Heading Options" at bounding box center [299, 191] width 113 height 23
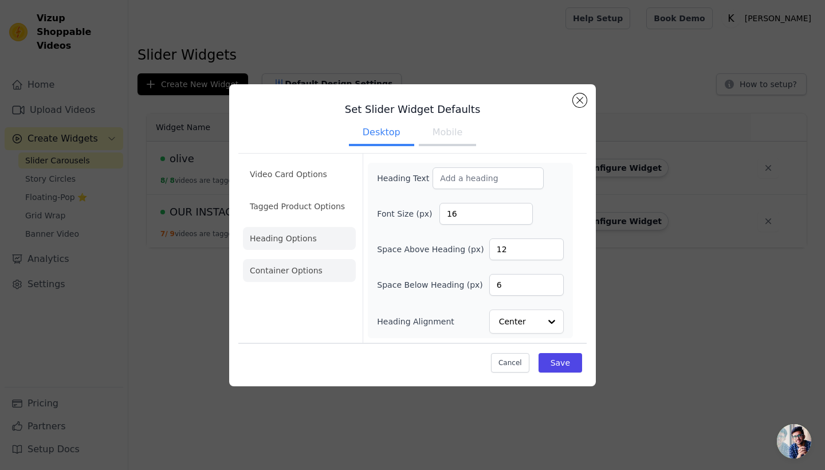
click at [315, 262] on li "Container Options" at bounding box center [299, 270] width 113 height 23
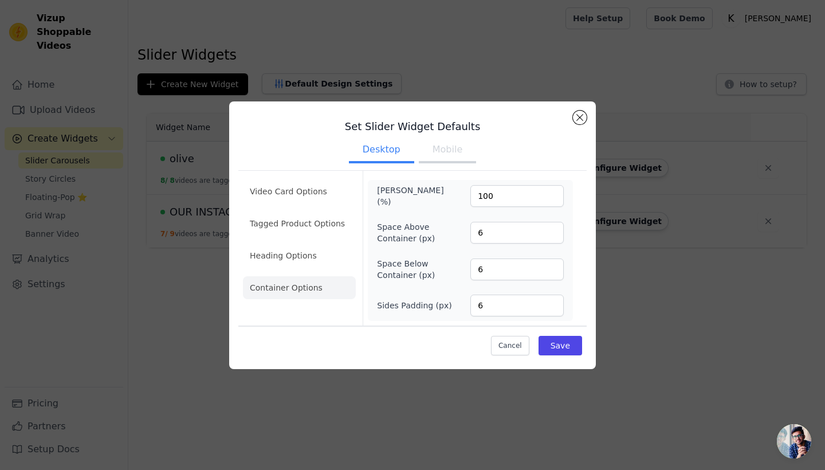
click at [450, 151] on button "Mobile" at bounding box center [447, 150] width 57 height 25
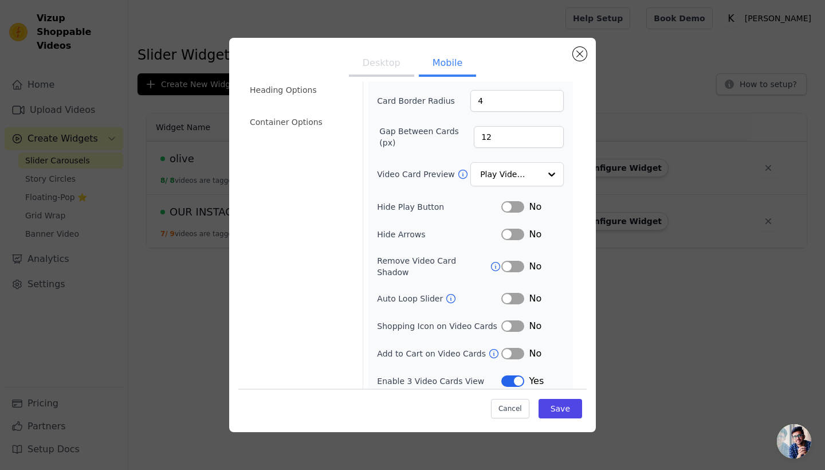
scroll to position [101, 0]
click at [578, 53] on button "Close modal" at bounding box center [580, 54] width 14 height 14
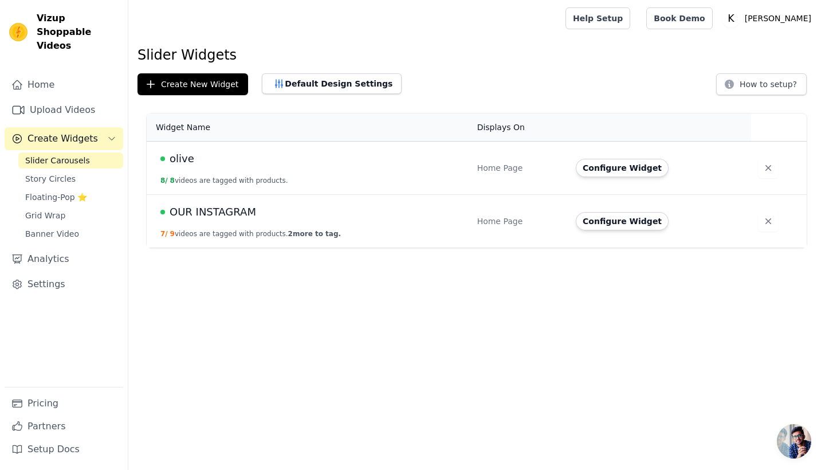
click at [191, 159] on div "olive" at bounding box center [311, 159] width 303 height 16
click at [171, 161] on span "olive" at bounding box center [182, 159] width 25 height 16
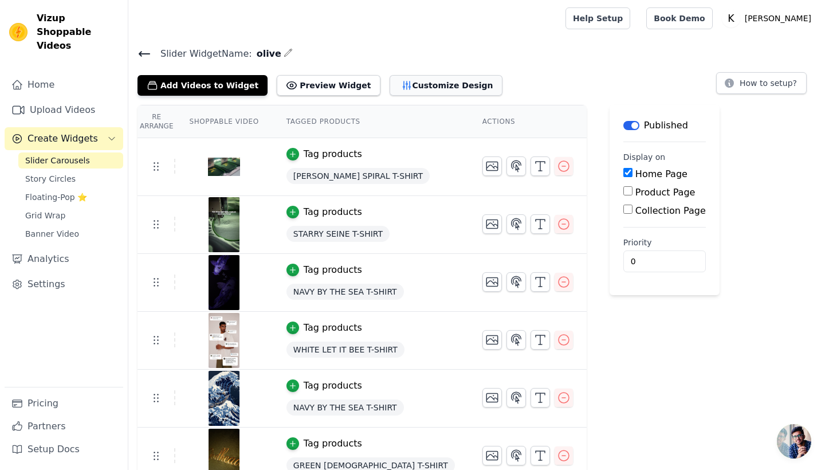
click at [411, 91] on button "Customize Design" at bounding box center [446, 85] width 113 height 21
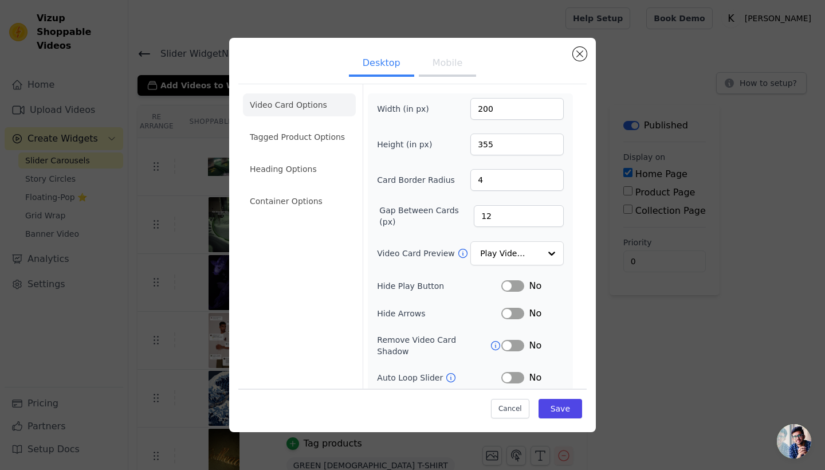
click at [443, 68] on button "Mobile" at bounding box center [447, 64] width 57 height 25
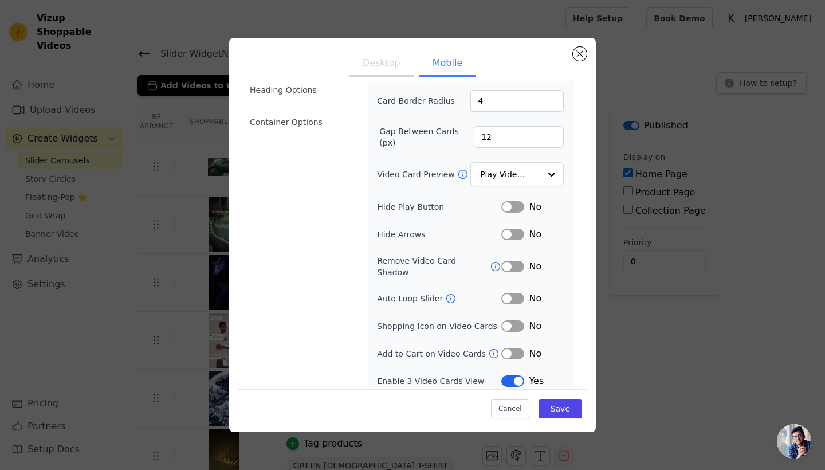
scroll to position [79, 0]
click at [513, 348] on button "Label" at bounding box center [512, 353] width 23 height 11
click at [509, 293] on button "Label" at bounding box center [512, 298] width 23 height 11
click at [509, 376] on button "Label" at bounding box center [512, 381] width 23 height 11
click at [555, 401] on button "Save" at bounding box center [561, 408] width 44 height 19
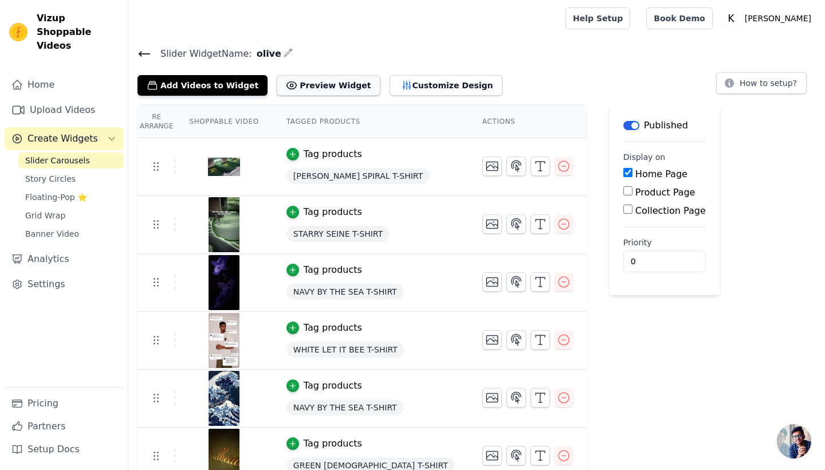
click at [325, 89] on button "Preview Widget" at bounding box center [328, 85] width 103 height 21
click at [81, 155] on span "Slider Carousels" at bounding box center [57, 160] width 65 height 11
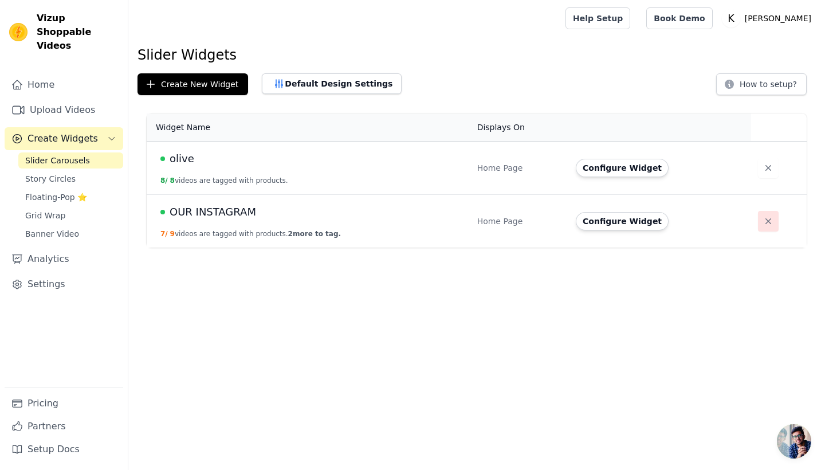
click at [758, 219] on icon "button" at bounding box center [768, 220] width 11 height 11
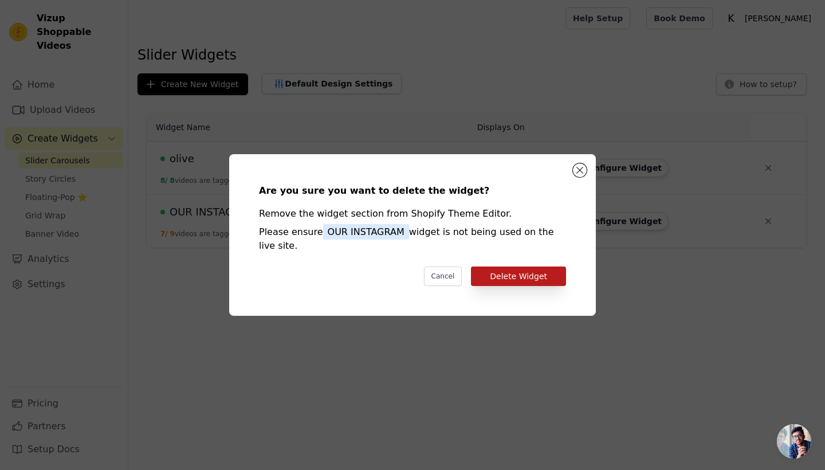
click at [519, 283] on button "Delete Widget" at bounding box center [518, 275] width 95 height 19
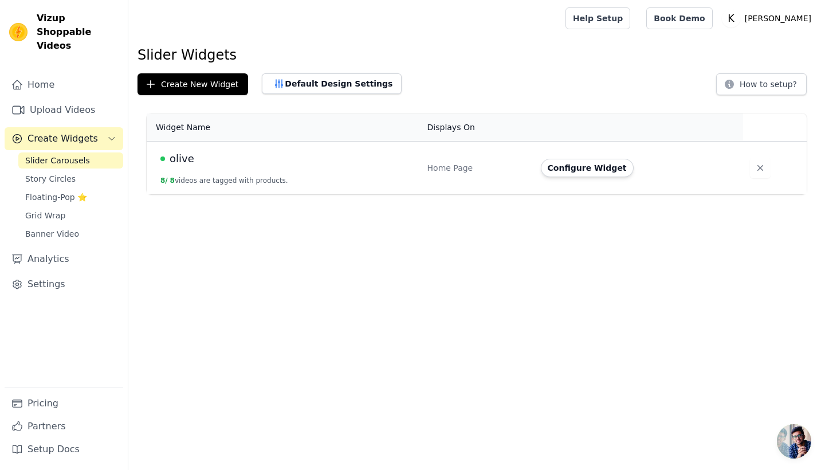
click at [183, 164] on span "olive" at bounding box center [182, 159] width 25 height 16
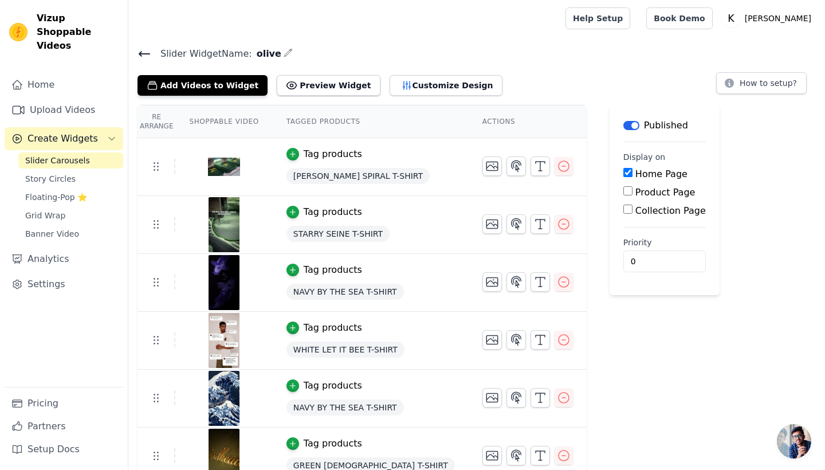
click at [284, 48] on icon "button" at bounding box center [288, 52] width 9 height 9
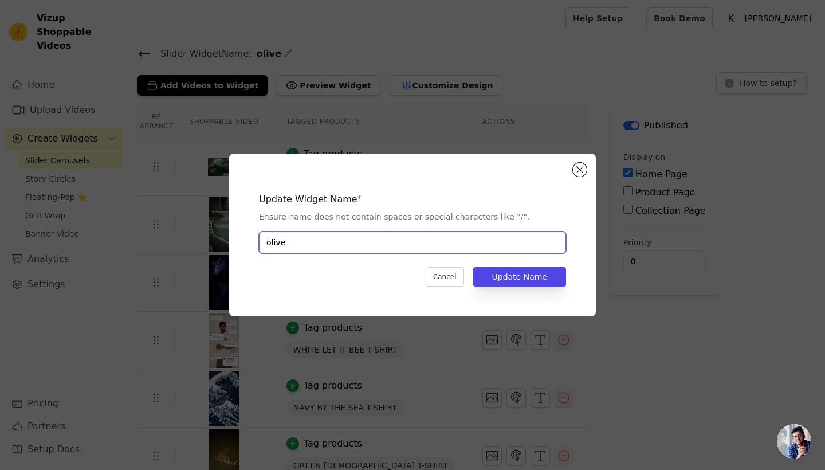
click at [339, 238] on input "olive" at bounding box center [412, 242] width 307 height 22
type input "o"
type input "BESTSELLERS"
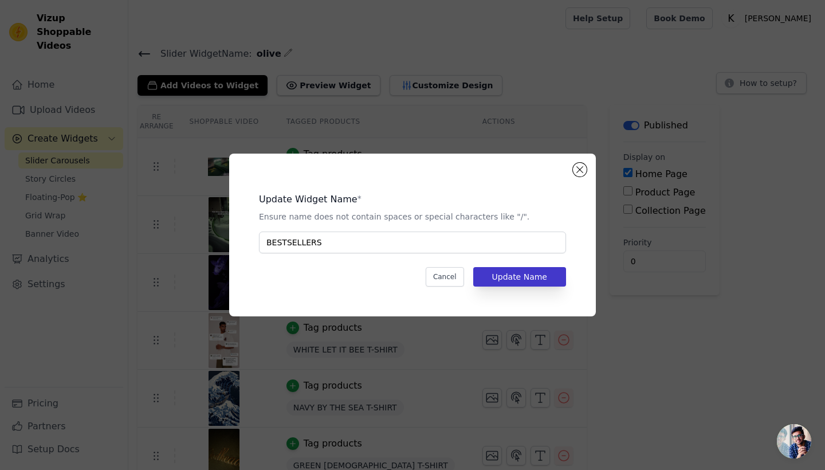
click at [536, 273] on button "Update Name" at bounding box center [519, 276] width 93 height 19
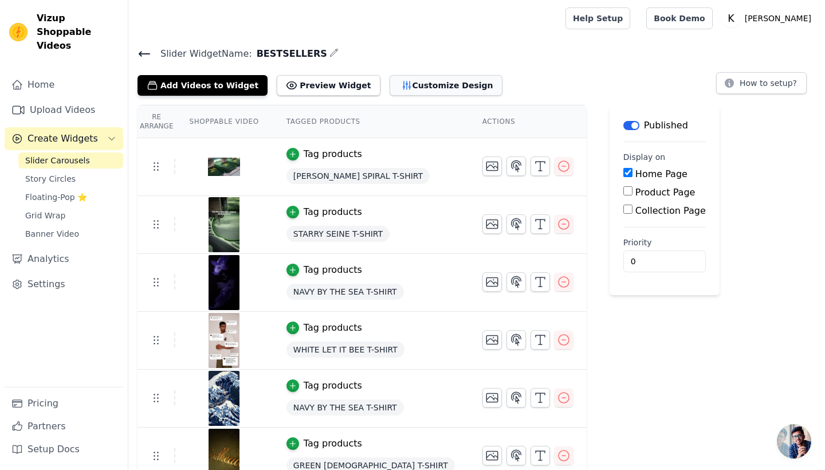
click at [414, 84] on button "Customize Design" at bounding box center [446, 85] width 113 height 21
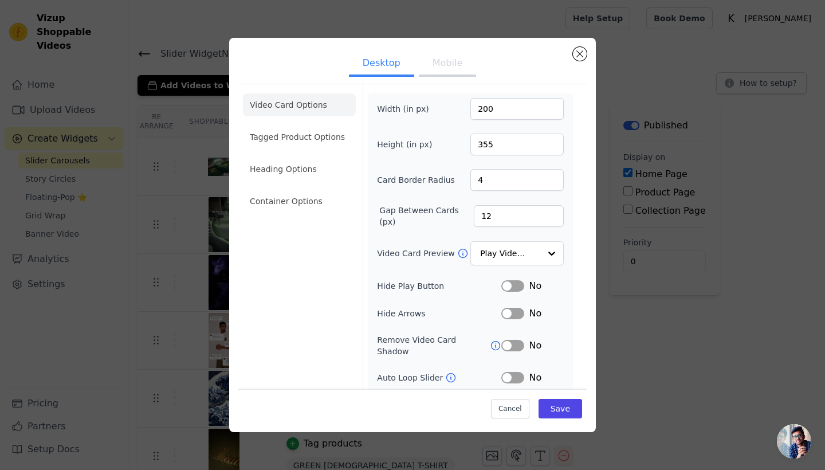
click at [443, 73] on button "Mobile" at bounding box center [447, 64] width 57 height 25
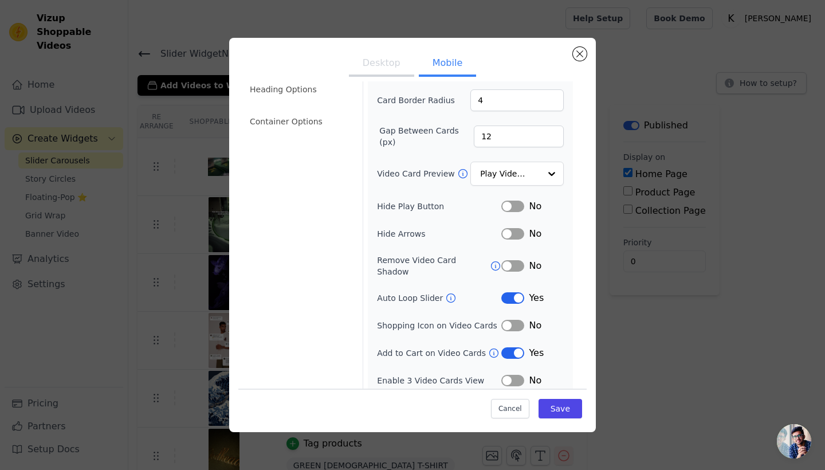
scroll to position [79, 0]
click at [576, 409] on button "Save" at bounding box center [561, 408] width 44 height 19
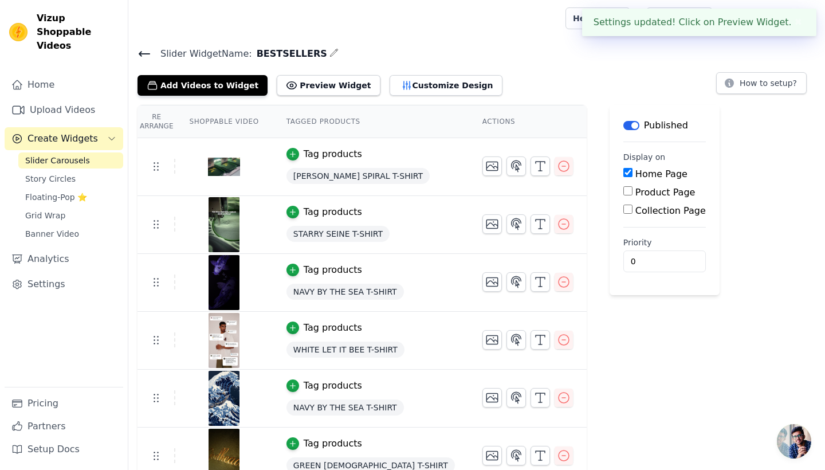
scroll to position [0, 0]
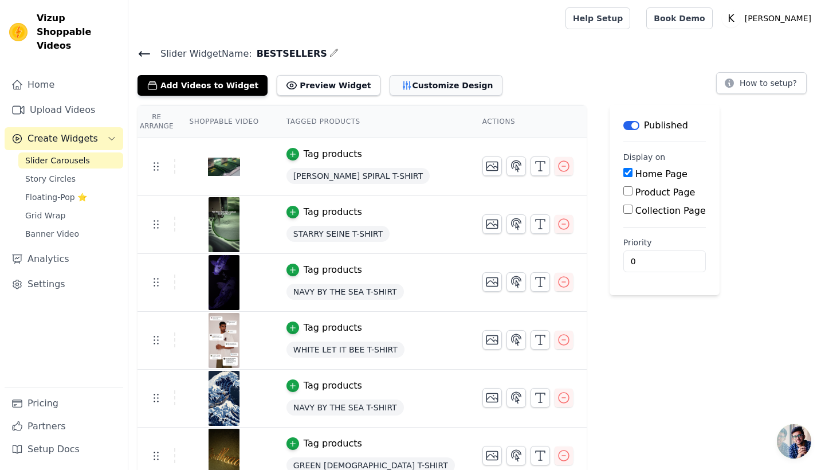
click at [398, 87] on button "Customize Design" at bounding box center [446, 85] width 113 height 21
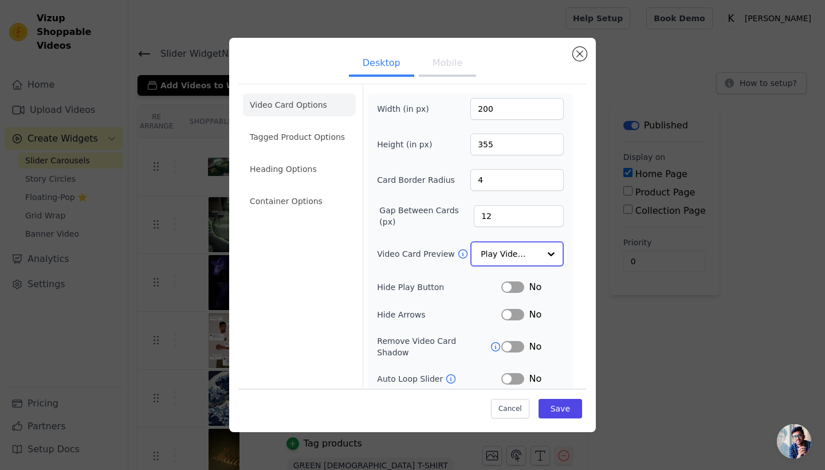
click at [555, 254] on div at bounding box center [551, 253] width 23 height 23
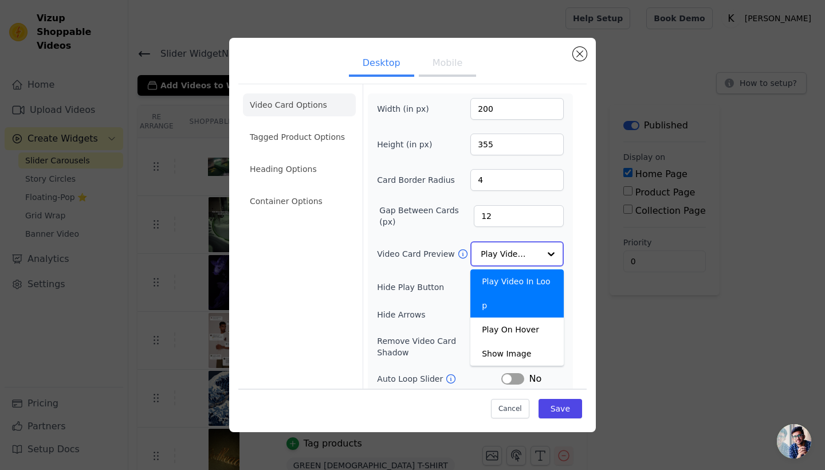
click at [555, 254] on div at bounding box center [551, 253] width 23 height 23
click at [578, 277] on div "Video Card Options Tagged Product Options Heading Options Container Options Wid…" at bounding box center [412, 266] width 348 height 365
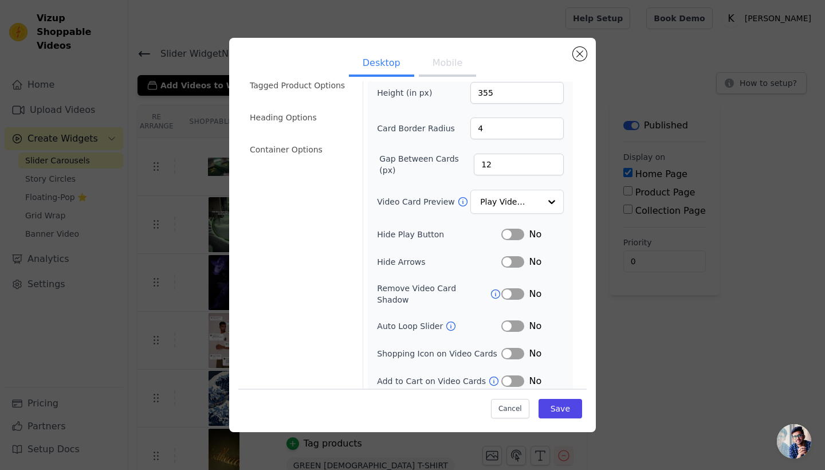
scroll to position [51, 0]
click at [449, 63] on button "Mobile" at bounding box center [447, 64] width 57 height 25
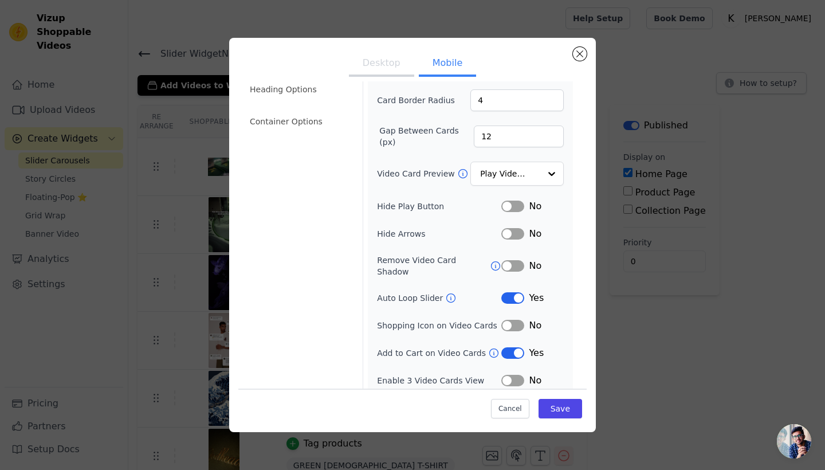
scroll to position [79, 0]
click at [488, 348] on icon at bounding box center [493, 353] width 11 height 11
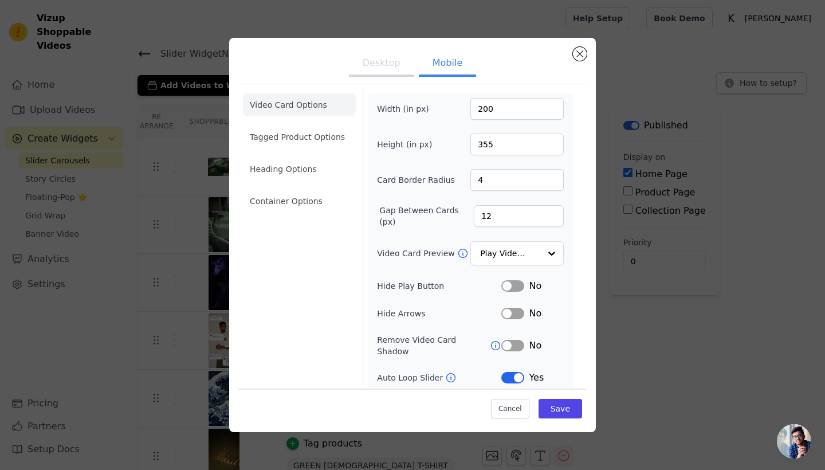
scroll to position [0, 0]
click at [534, 185] on input "4" at bounding box center [516, 180] width 93 height 22
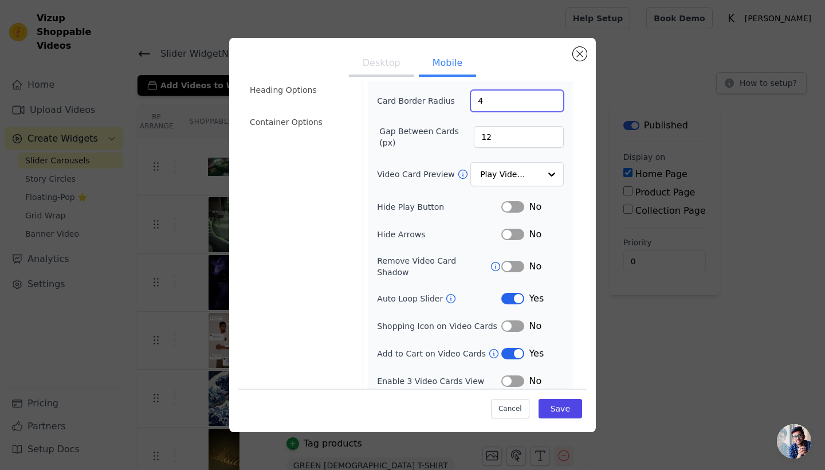
scroll to position [79, 0]
click at [564, 409] on button "Save" at bounding box center [561, 408] width 44 height 19
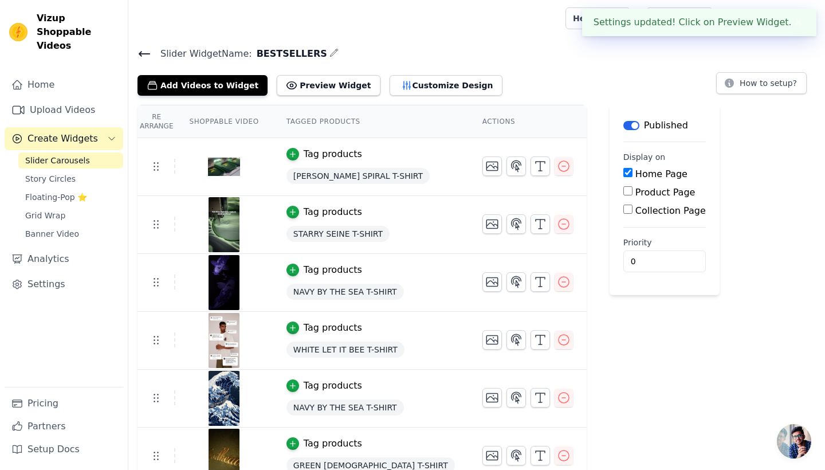
scroll to position [0, 0]
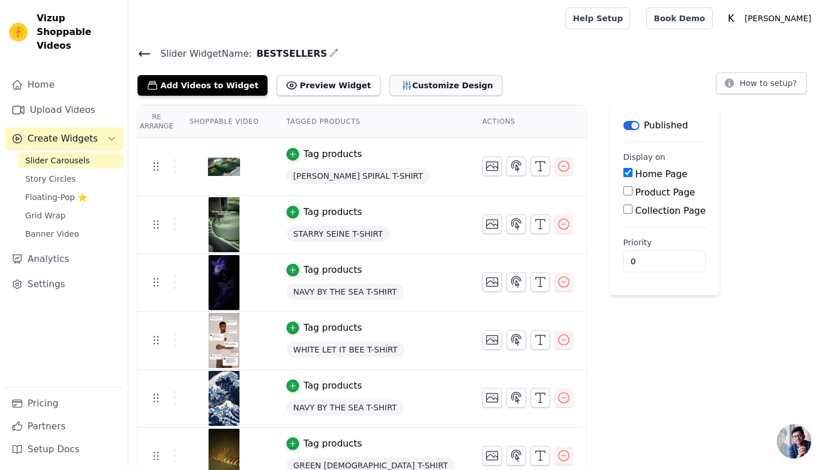
click at [413, 92] on button "Customize Design" at bounding box center [446, 85] width 113 height 21
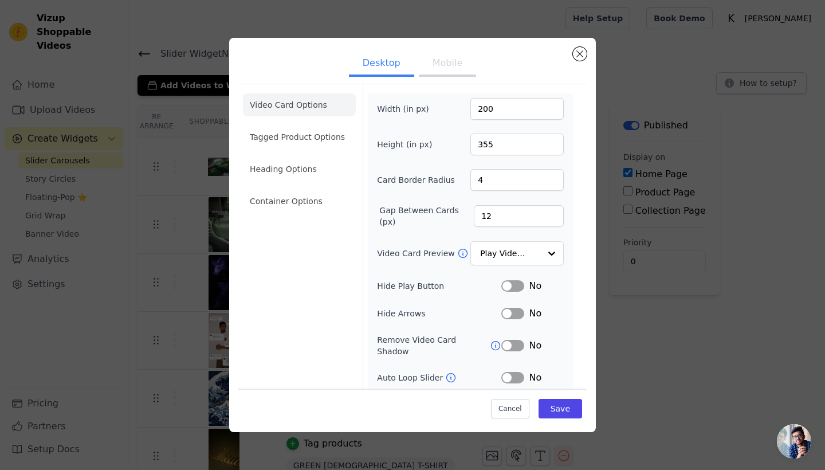
click at [453, 62] on button "Mobile" at bounding box center [447, 64] width 57 height 25
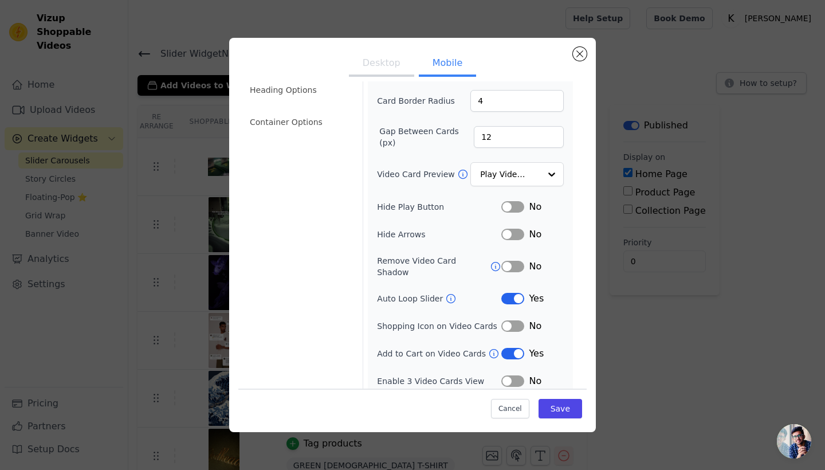
scroll to position [79, 0]
click at [516, 293] on button "Label" at bounding box center [512, 298] width 23 height 11
click at [566, 410] on button "Save" at bounding box center [561, 408] width 44 height 19
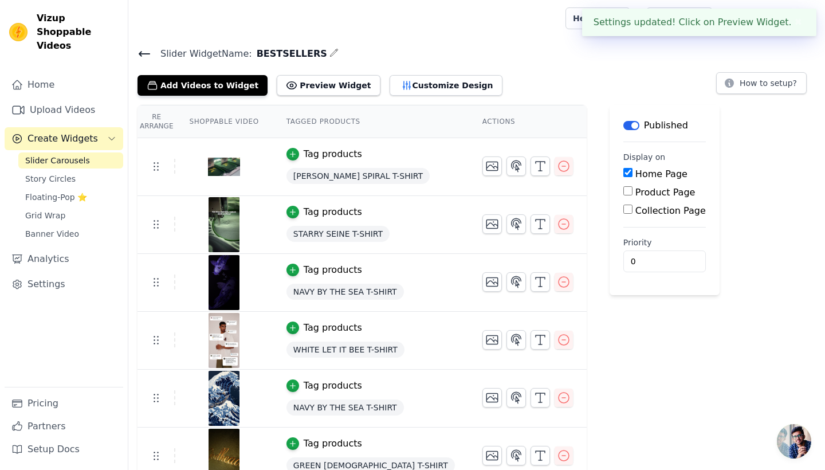
scroll to position [0, 0]
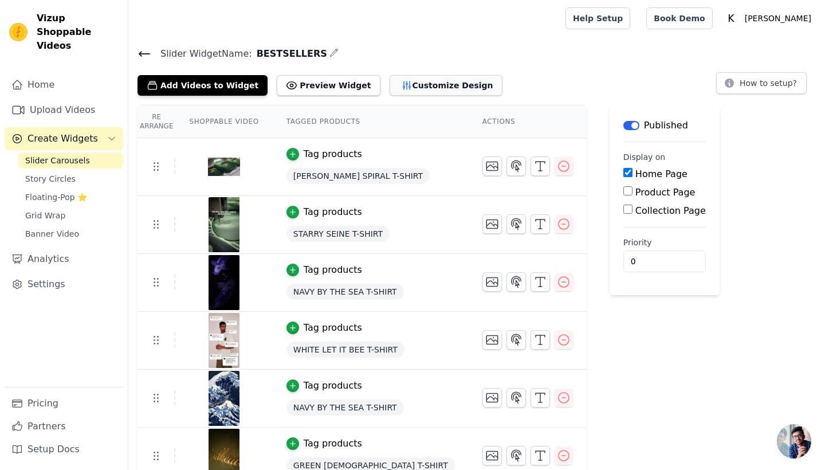
click at [428, 89] on button "Customize Design" at bounding box center [446, 85] width 113 height 21
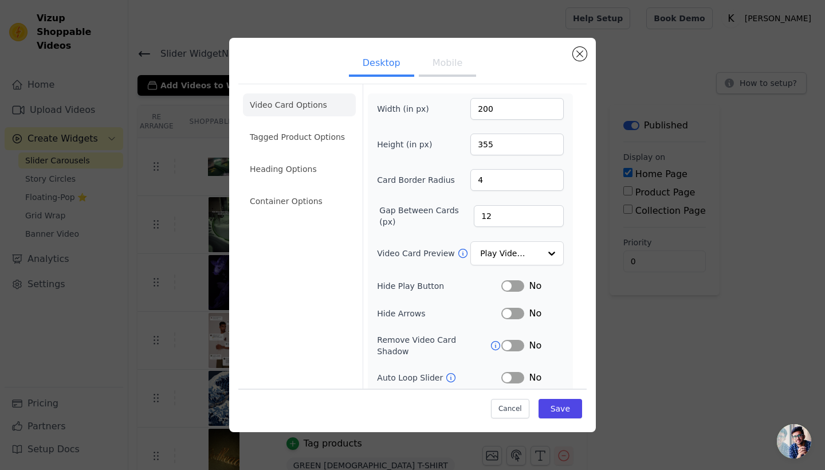
click at [453, 68] on button "Mobile" at bounding box center [447, 64] width 57 height 25
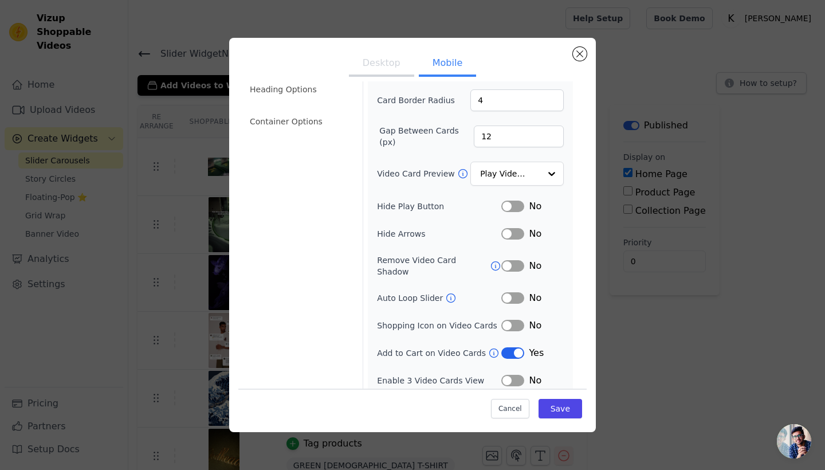
scroll to position [79, 0]
click at [513, 350] on button "Label" at bounding box center [512, 353] width 23 height 11
click at [551, 404] on button "Save" at bounding box center [561, 408] width 44 height 19
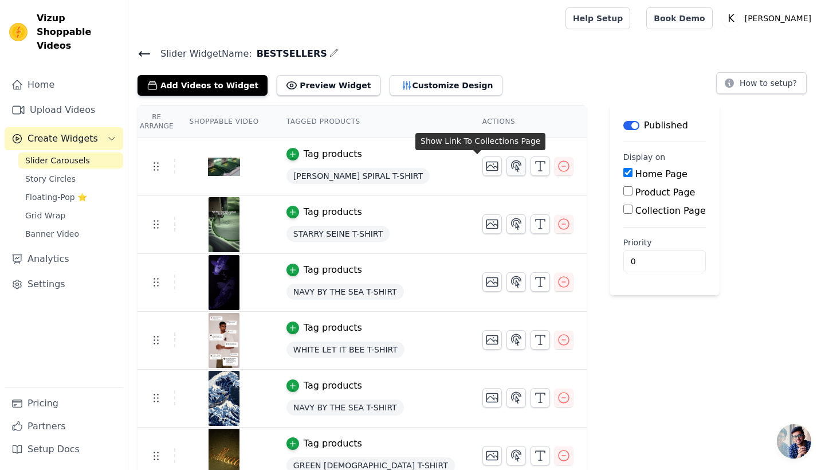
click at [509, 167] on icon "button" at bounding box center [516, 166] width 14 height 14
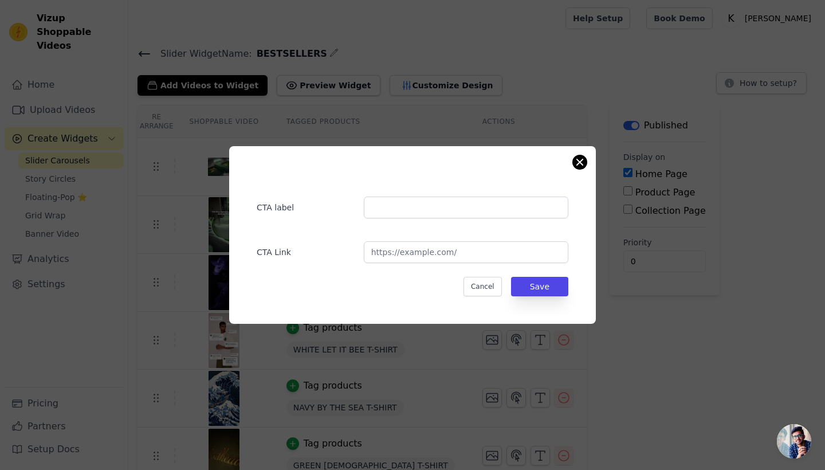
click at [579, 162] on button "Close modal" at bounding box center [580, 162] width 14 height 14
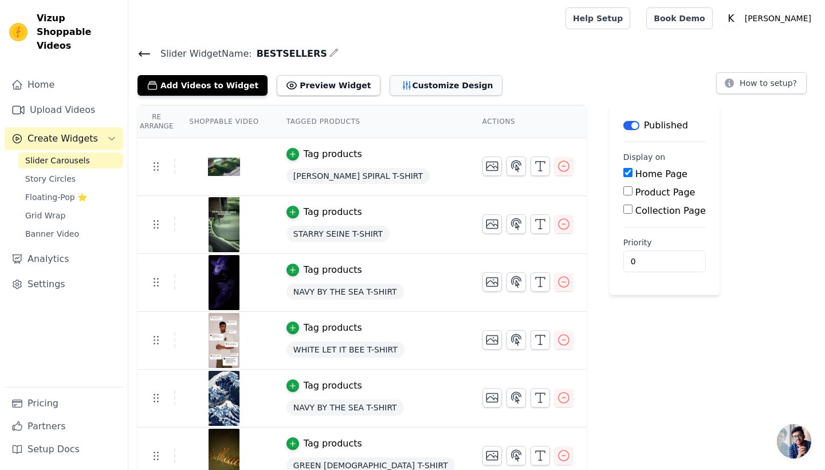
click at [392, 81] on button "Customize Design" at bounding box center [446, 85] width 113 height 21
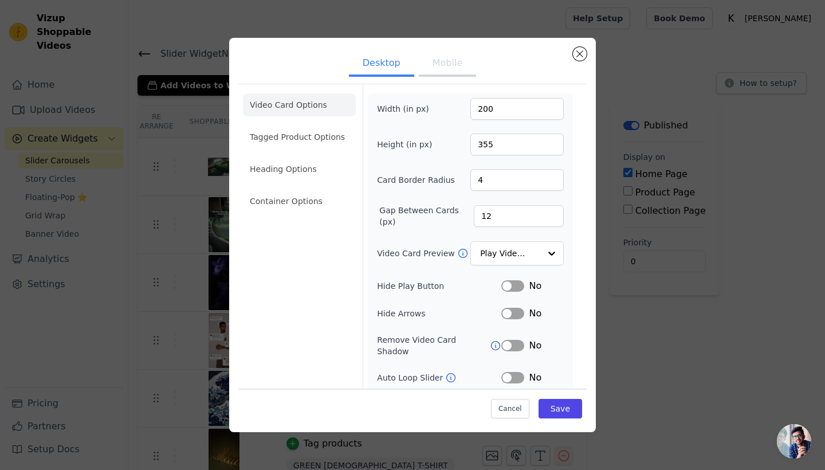
click at [452, 59] on button "Mobile" at bounding box center [447, 64] width 57 height 25
click at [388, 69] on button "Desktop" at bounding box center [381, 64] width 65 height 25
click at [324, 144] on li "Tagged Product Options" at bounding box center [299, 136] width 113 height 23
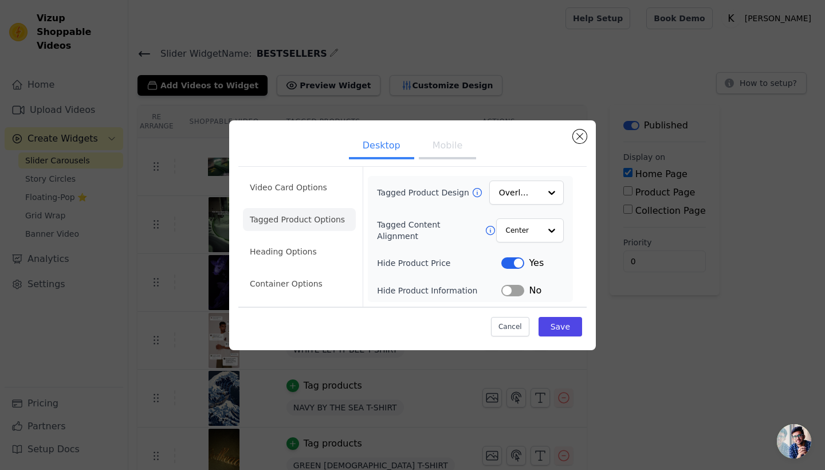
click at [434, 146] on button "Mobile" at bounding box center [447, 146] width 57 height 25
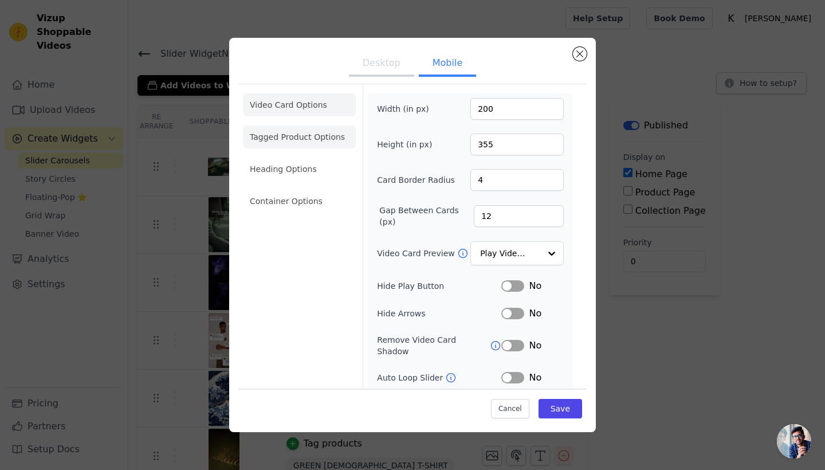
click at [306, 140] on li "Tagged Product Options" at bounding box center [299, 136] width 113 height 23
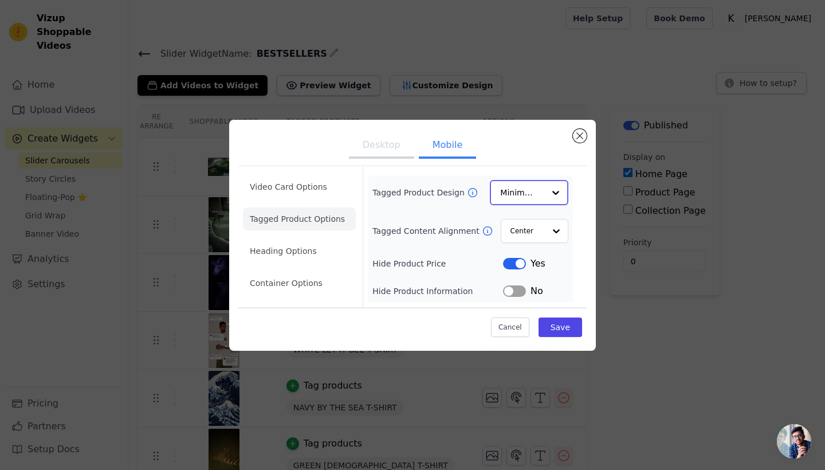
click at [527, 197] on input "Tagged Product Design" at bounding box center [522, 192] width 44 height 23
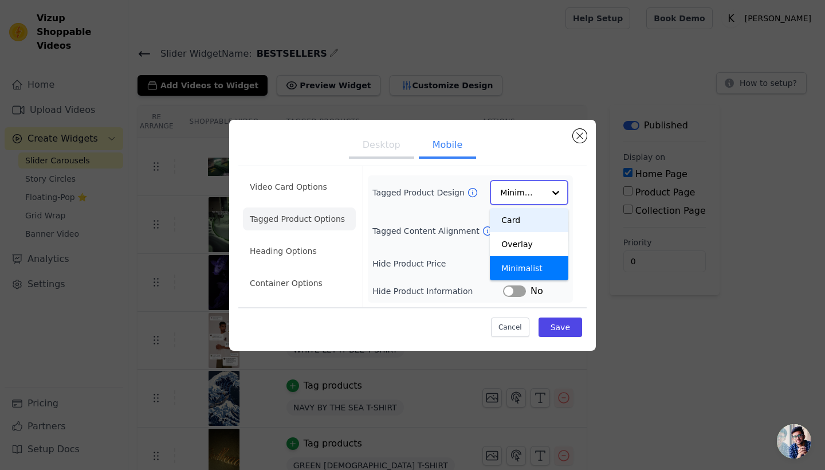
click at [530, 218] on div "Card" at bounding box center [529, 220] width 79 height 24
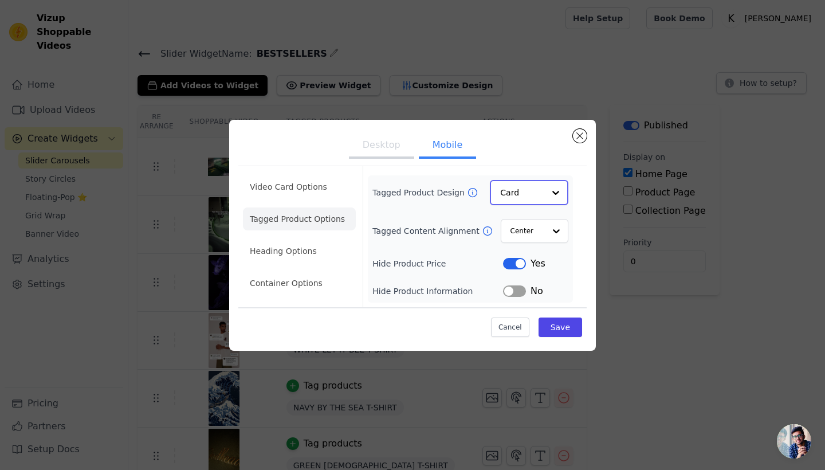
click at [539, 186] on input "Tagged Product Design" at bounding box center [522, 192] width 44 height 23
click at [531, 244] on div "Overlay" at bounding box center [529, 244] width 79 height 24
click at [571, 332] on button "Save" at bounding box center [561, 326] width 44 height 19
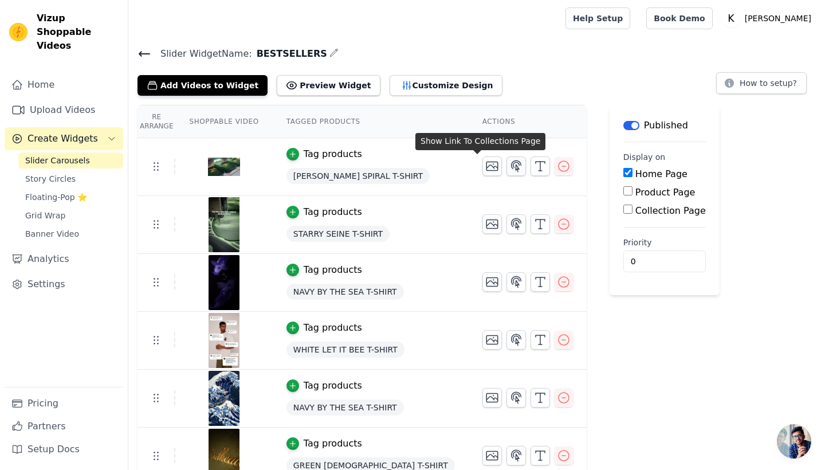
click at [507, 164] on button "button" at bounding box center [516, 165] width 19 height 19
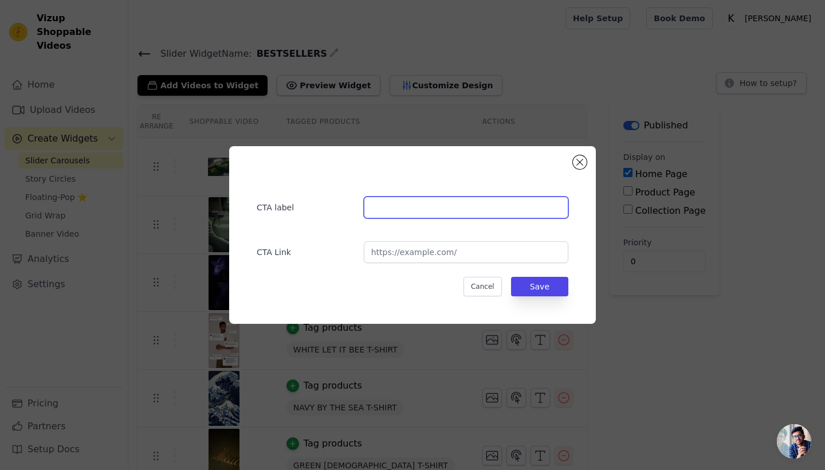
click at [418, 204] on input "text" at bounding box center [466, 208] width 205 height 22
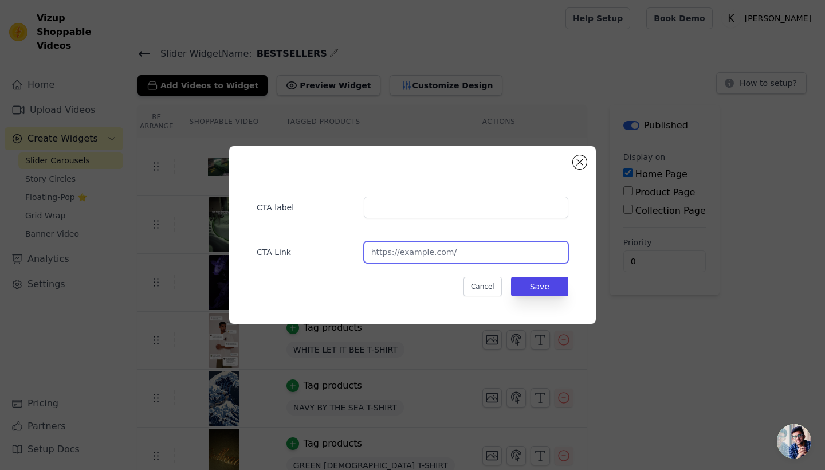
click at [431, 252] on input "url" at bounding box center [466, 252] width 205 height 22
paste input "https://kaye.co.in/products/spiral-tshirt"
type input "https://kaye.co.in/products/spiral-tshirt"
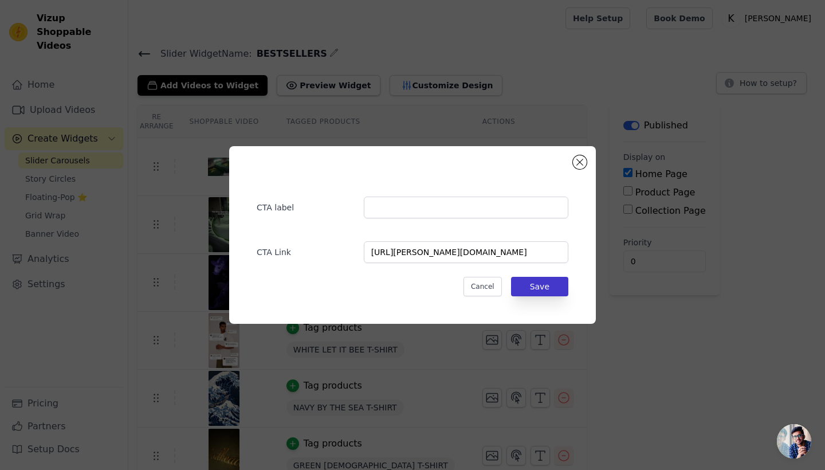
click at [549, 289] on button "Save" at bounding box center [539, 286] width 57 height 19
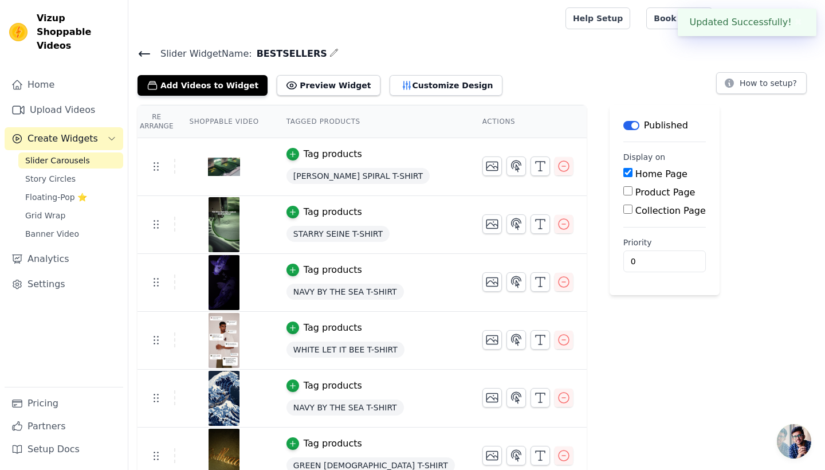
click at [547, 278] on td at bounding box center [528, 277] width 118 height 47
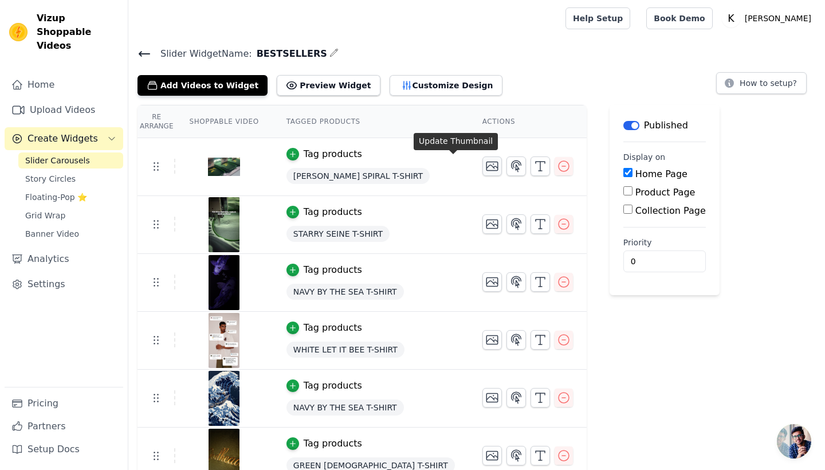
click at [486, 170] on icon "button" at bounding box center [491, 166] width 11 height 9
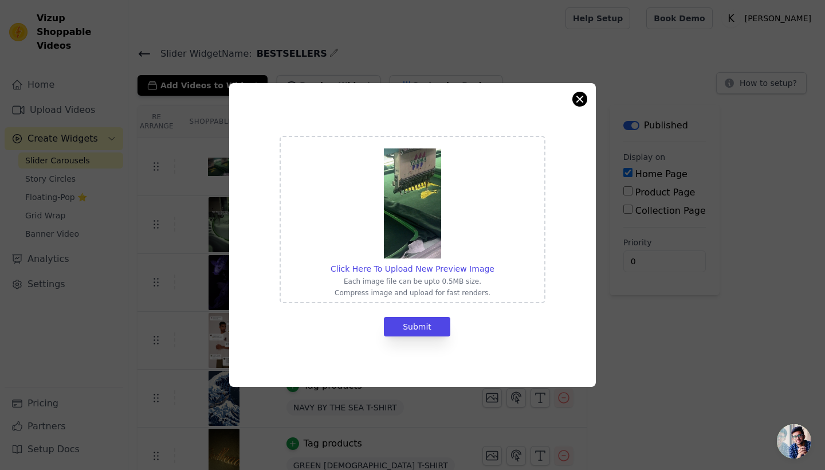
click at [580, 94] on button "Close modal" at bounding box center [580, 99] width 14 height 14
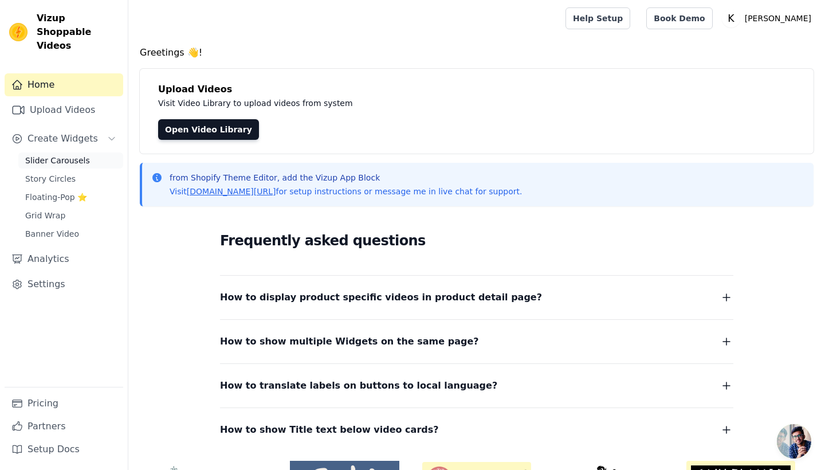
click at [74, 155] on span "Slider Carousels" at bounding box center [57, 160] width 65 height 11
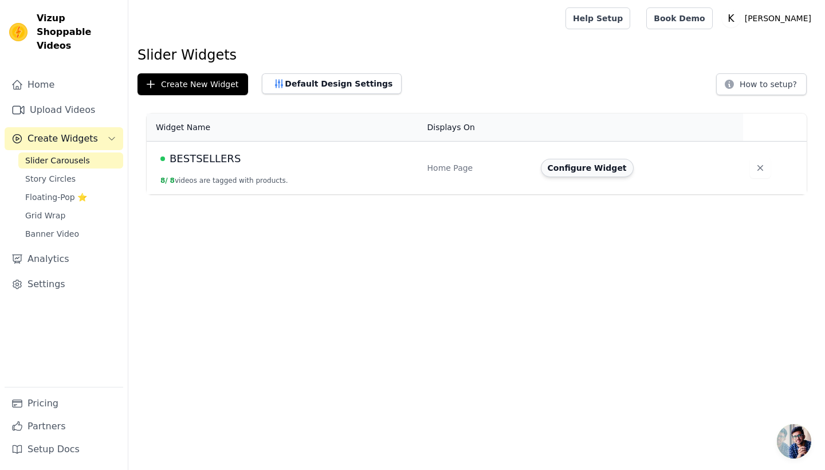
click at [600, 171] on button "Configure Widget" at bounding box center [587, 168] width 93 height 18
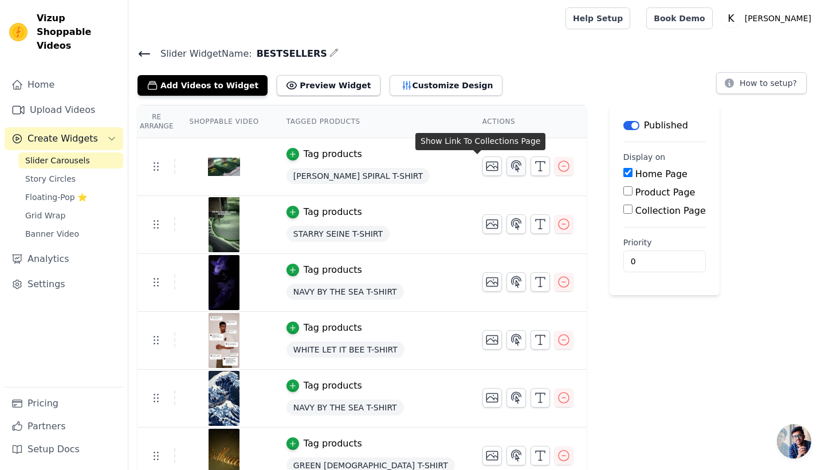
click at [512, 163] on icon "button" at bounding box center [517, 165] width 10 height 11
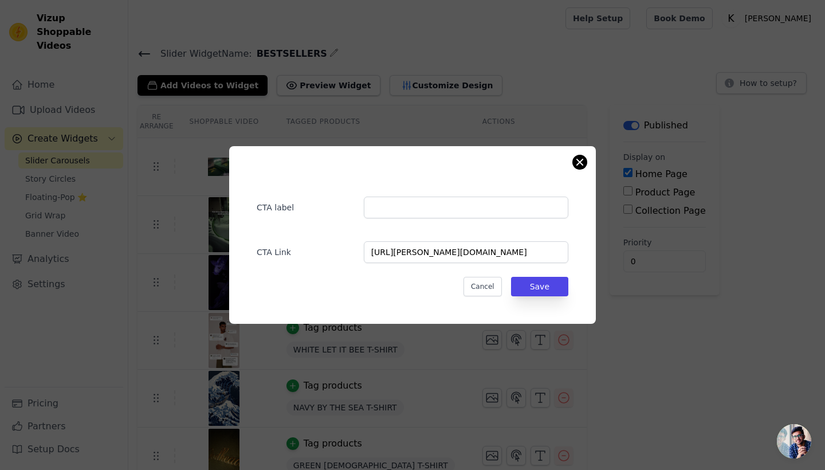
click at [585, 159] on button "Close modal" at bounding box center [580, 162] width 14 height 14
